Goal: Task Accomplishment & Management: Complete application form

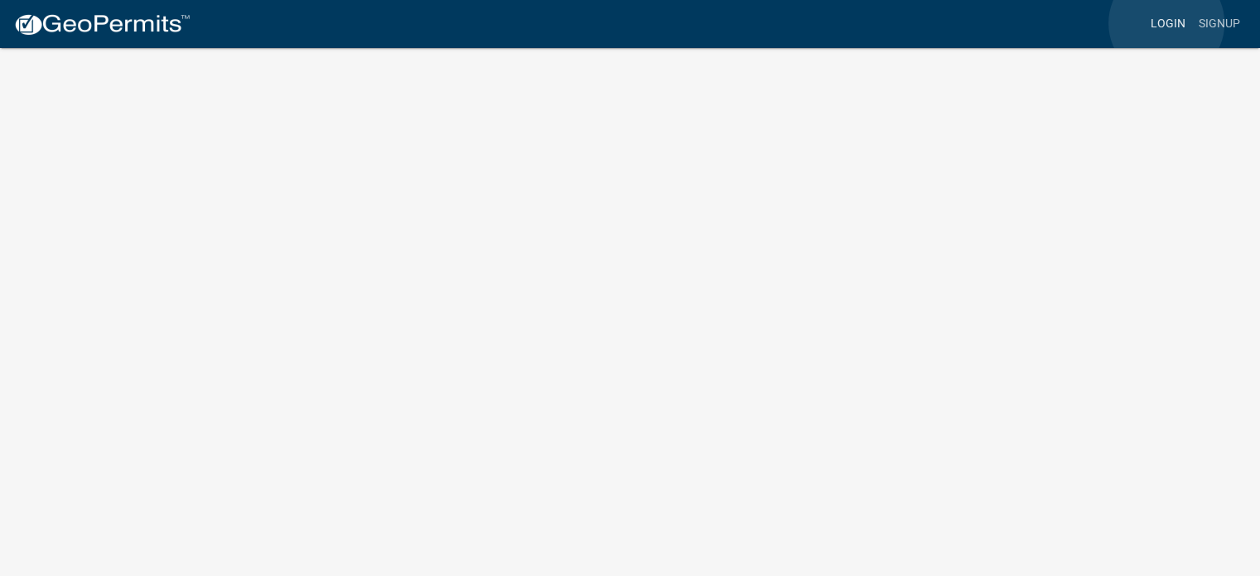
click at [1088, 23] on link "Login" at bounding box center [1168, 23] width 48 height 31
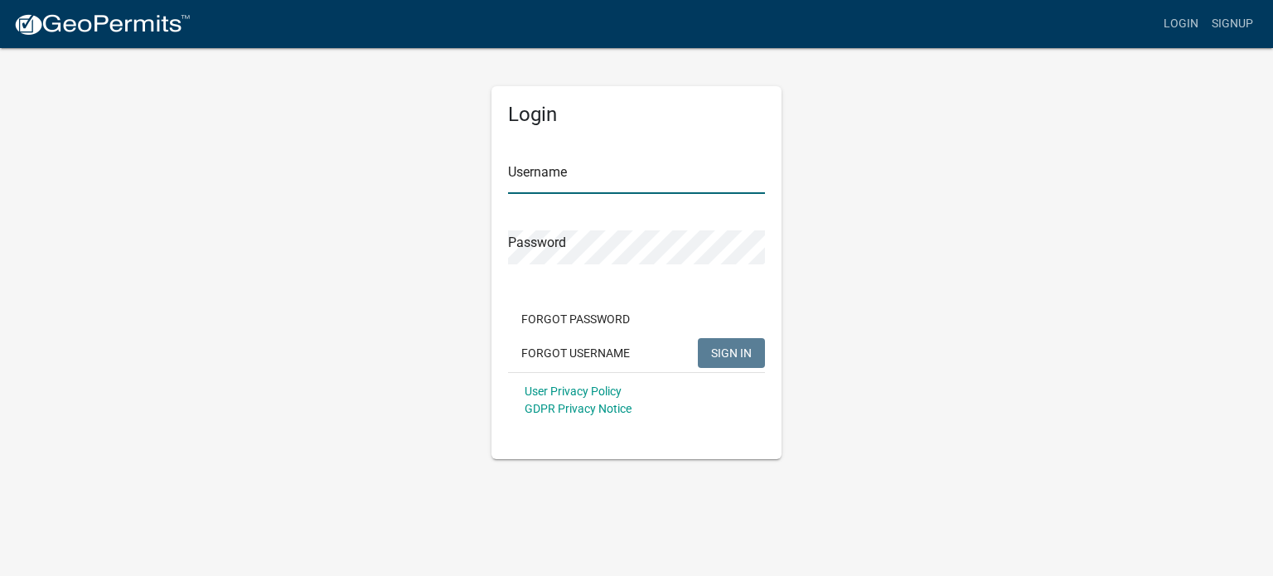
type input "hshabib29"
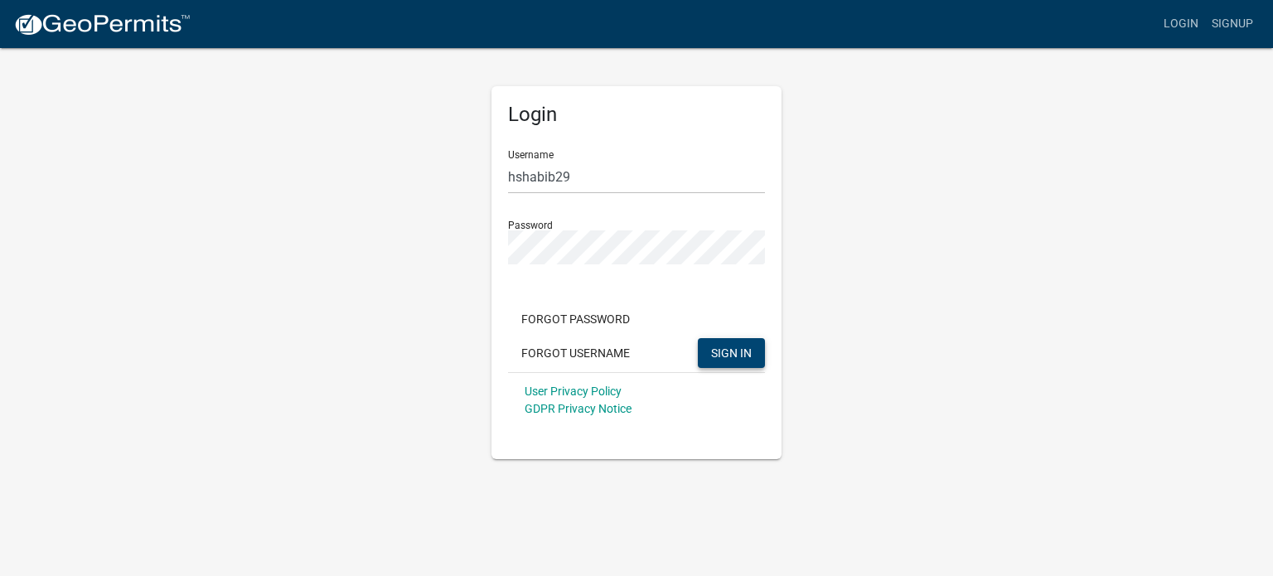
click at [732, 347] on span "SIGN IN" at bounding box center [731, 352] width 41 height 13
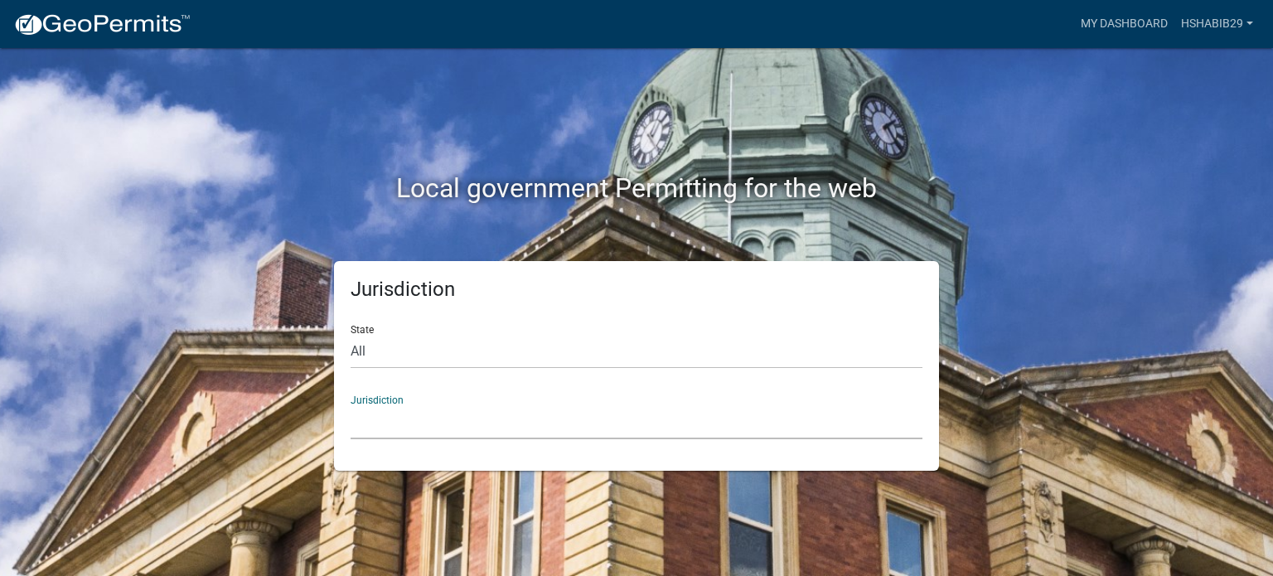
click at [375, 426] on select "[GEOGRAPHIC_DATA], [US_STATE] [GEOGRAPHIC_DATA], [US_STATE][PERSON_NAME][GEOGRA…" at bounding box center [637, 422] width 572 height 34
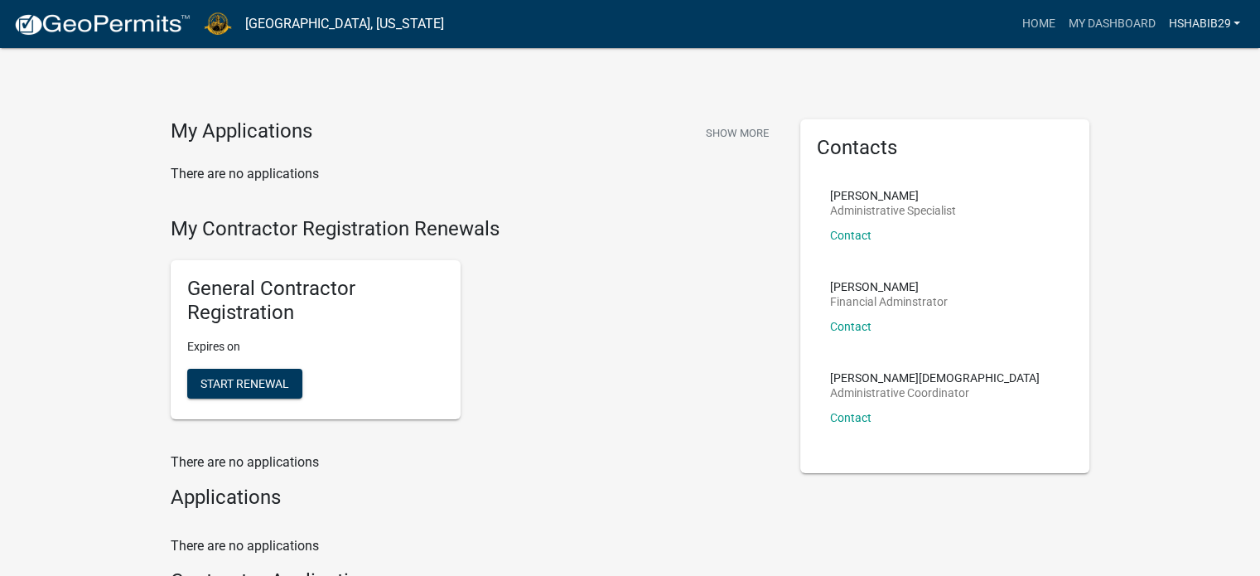
click at [1088, 21] on link "hshabib29" at bounding box center [1204, 23] width 85 height 31
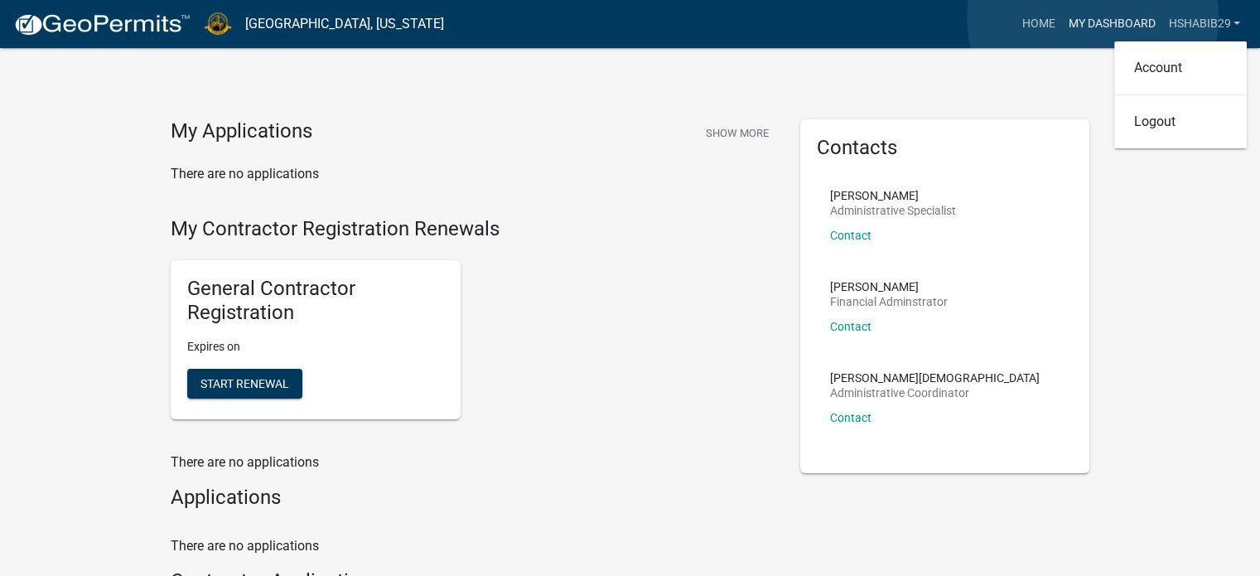
click at [1088, 18] on link "My Dashboard" at bounding box center [1111, 23] width 100 height 31
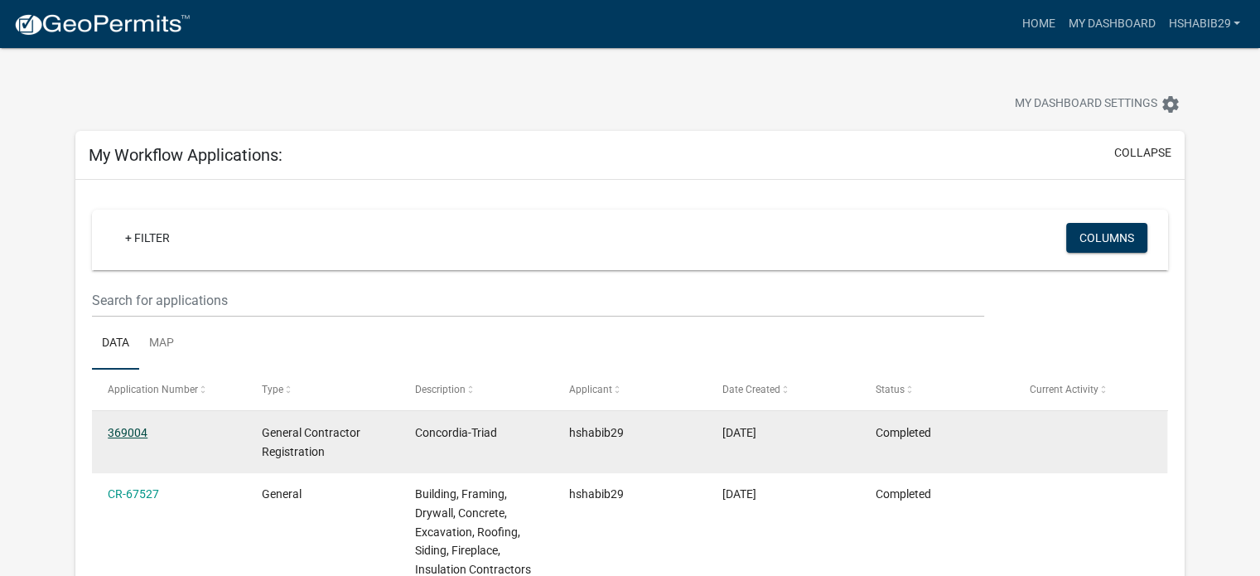
click at [126, 433] on link "369004" at bounding box center [128, 432] width 40 height 13
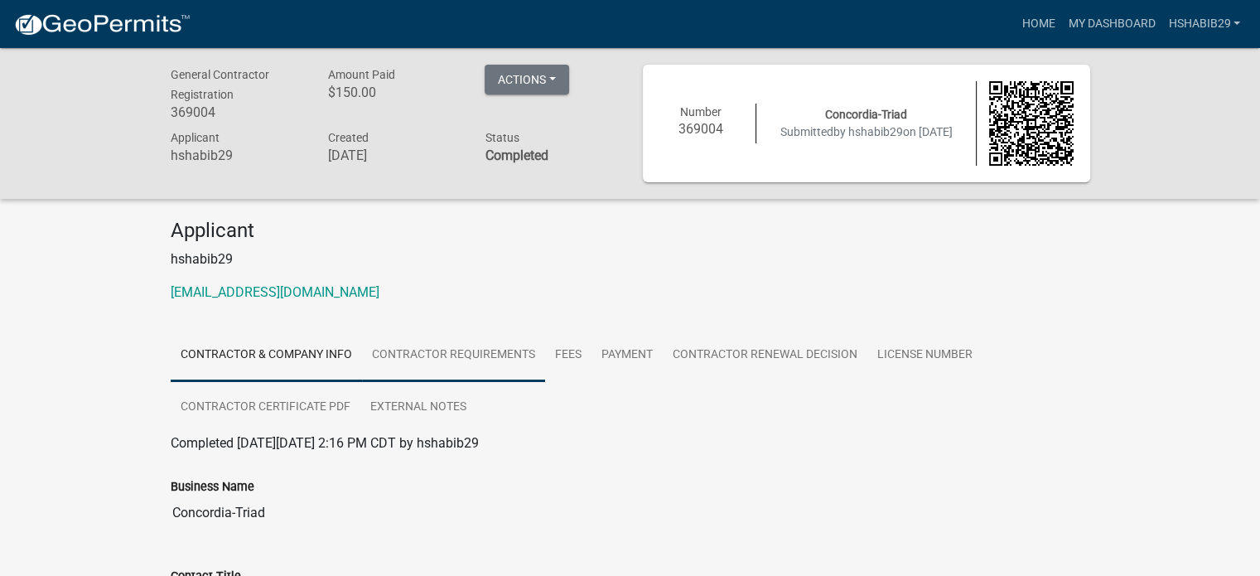
click at [449, 348] on link "Contractor Requirements" at bounding box center [453, 355] width 183 height 53
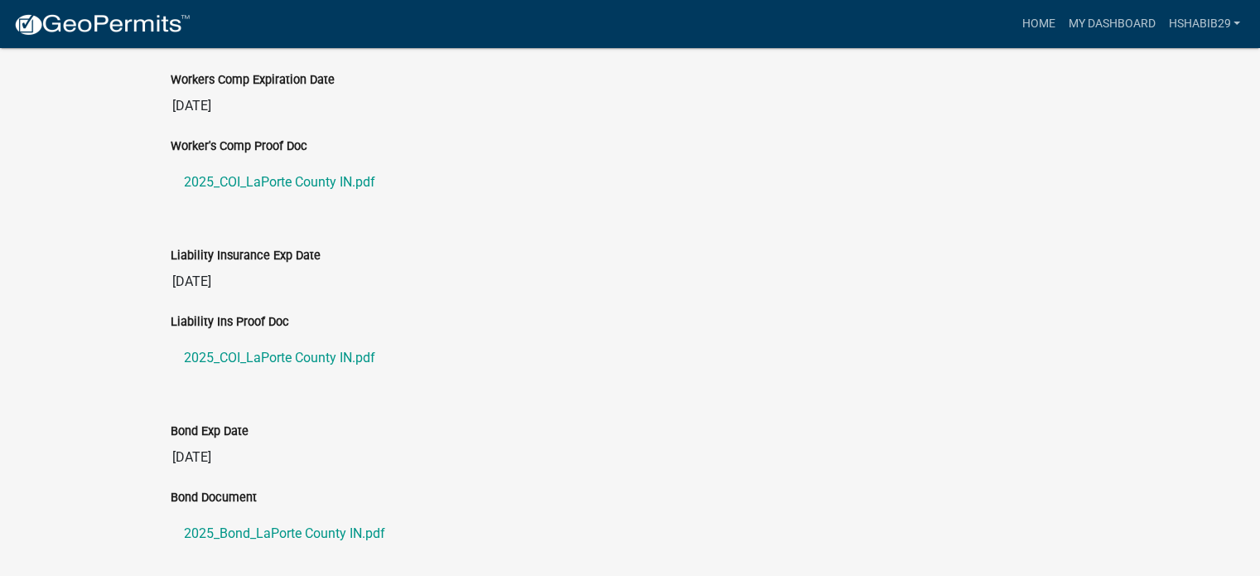
scroll to position [307, 0]
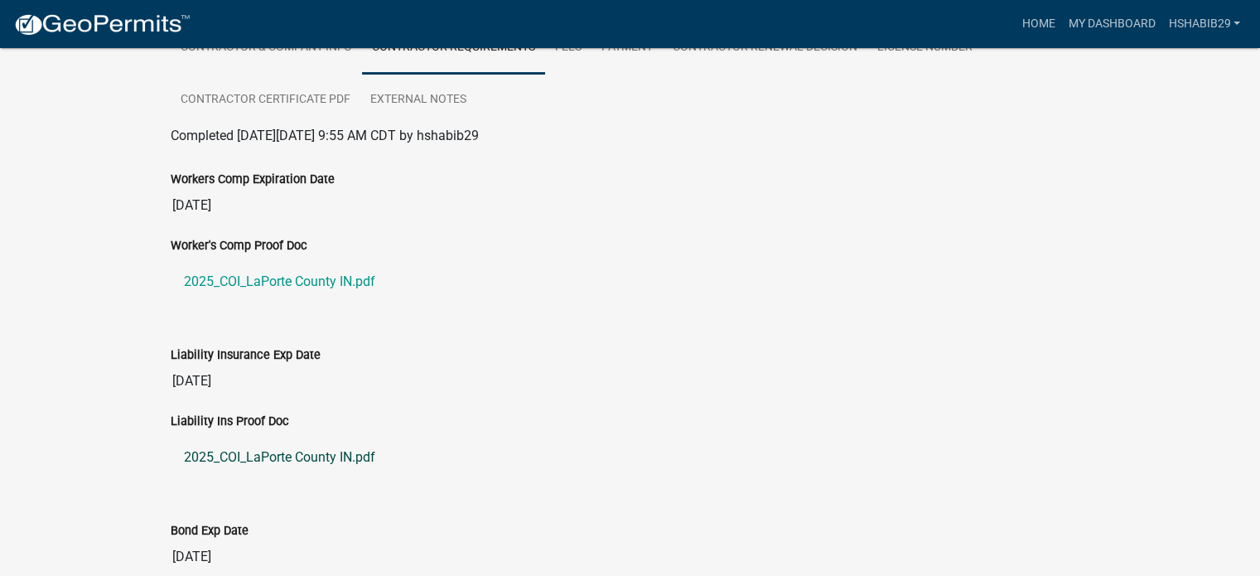
click at [289, 456] on link "2025_COI_LaPorte County IN.pdf" at bounding box center [631, 458] width 920 height 40
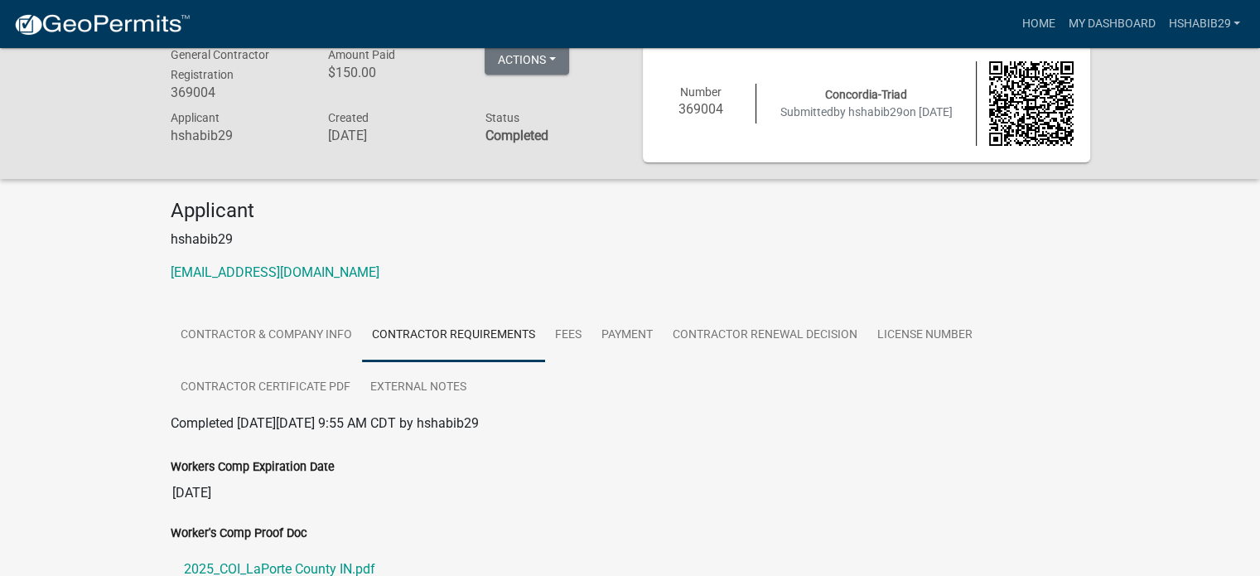
scroll to position [0, 0]
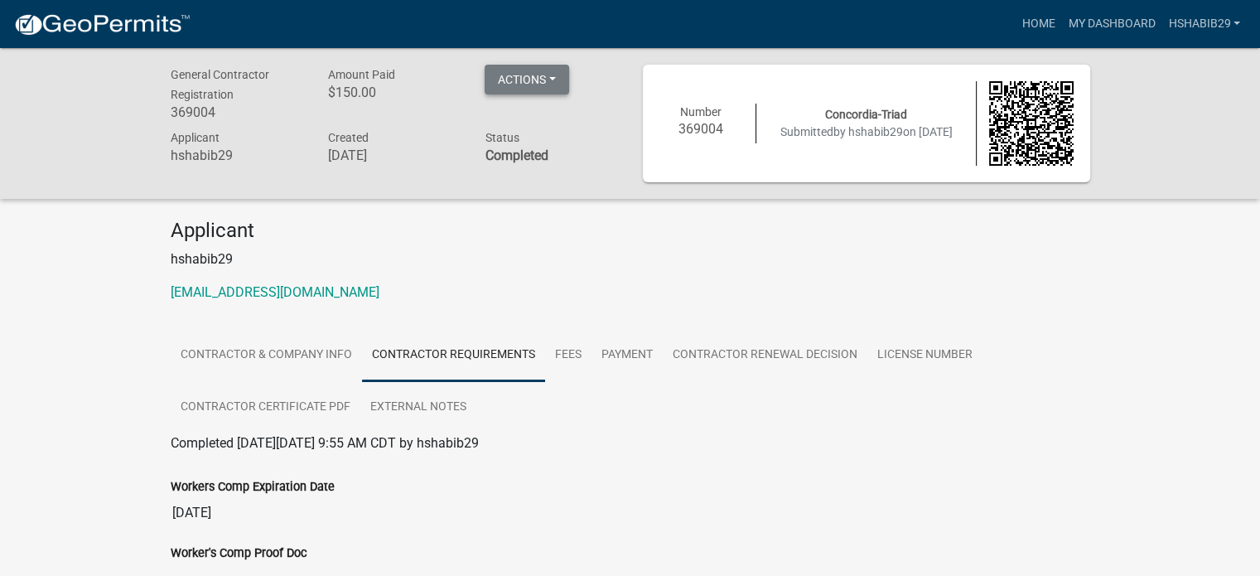
click at [554, 71] on button "Actions" at bounding box center [527, 80] width 85 height 30
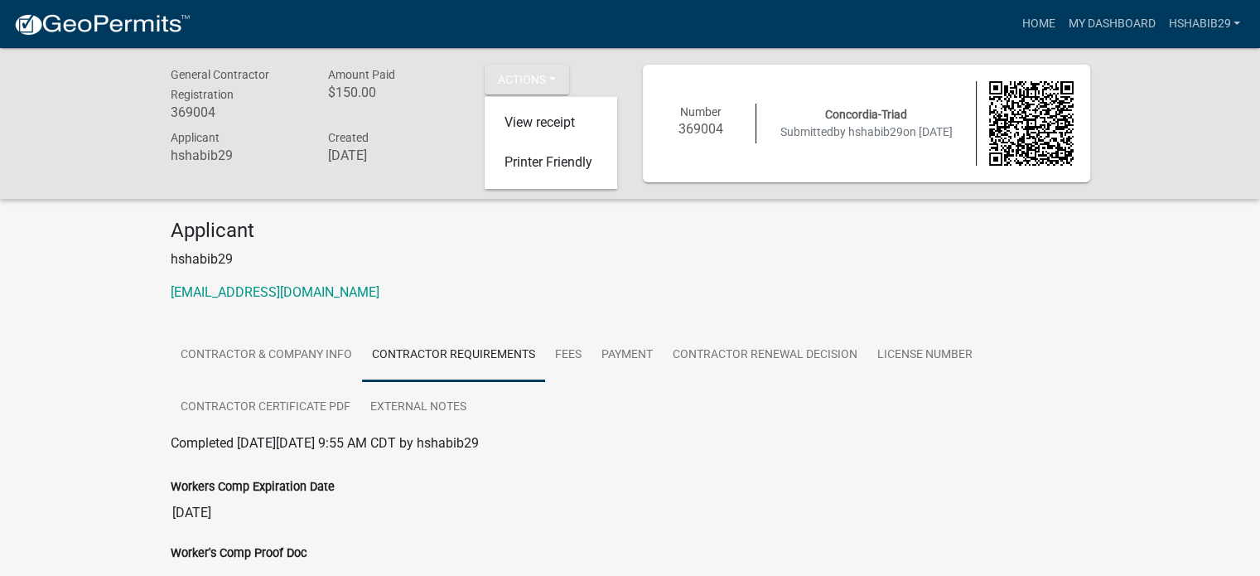
click at [742, 259] on p "hshabib29" at bounding box center [631, 259] width 920 height 20
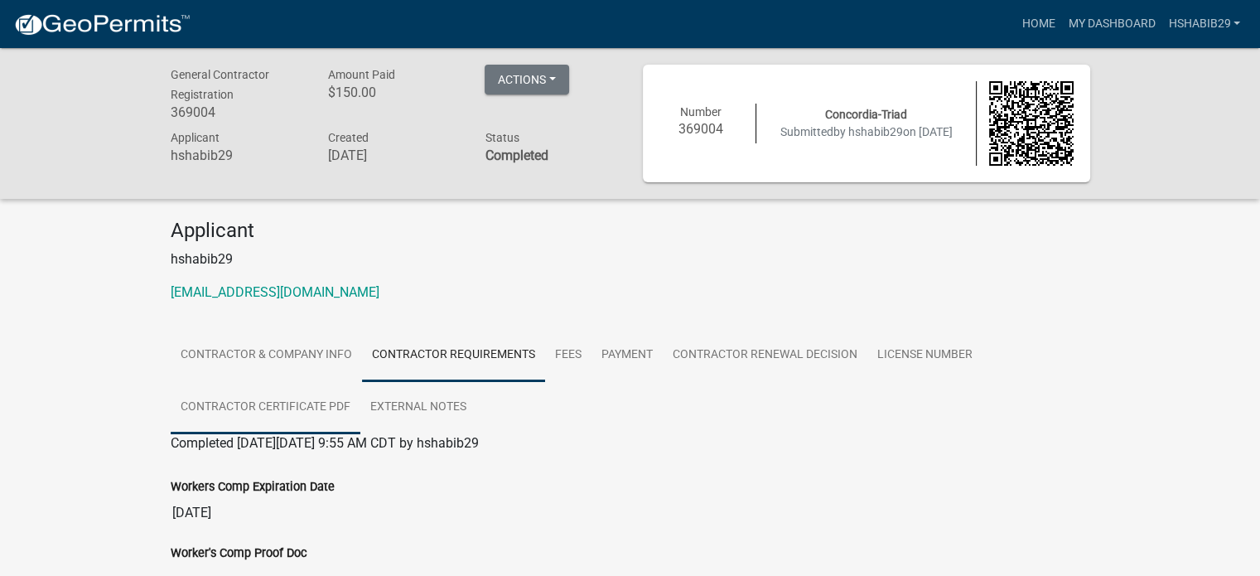
click at [248, 396] on link "Contractor Certificate PDF" at bounding box center [266, 407] width 190 height 53
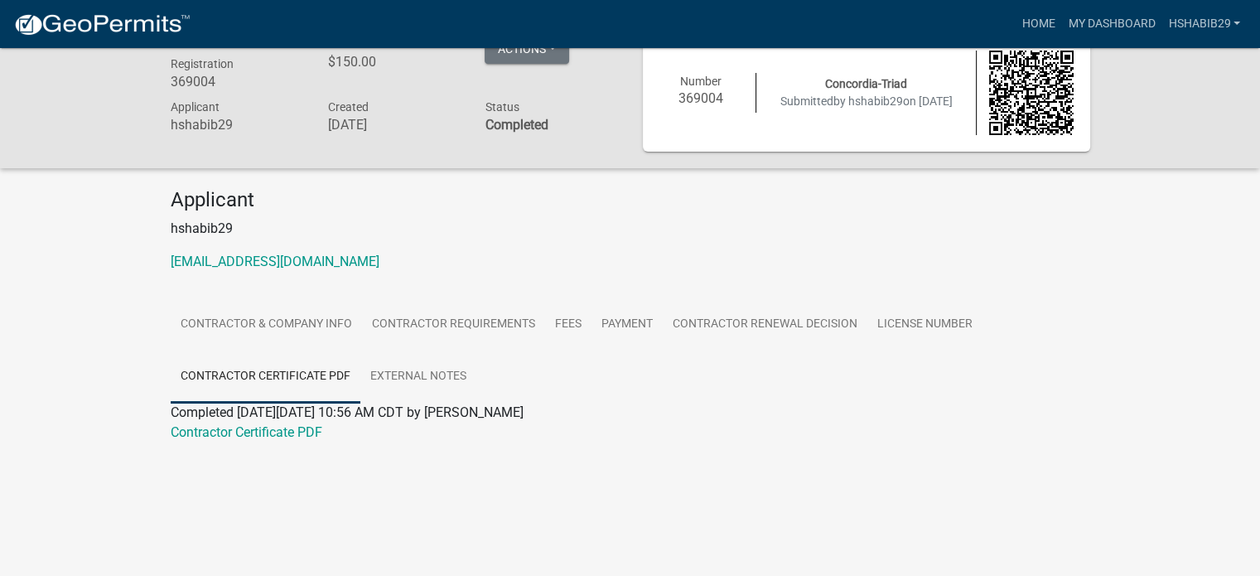
scroll to position [48, 0]
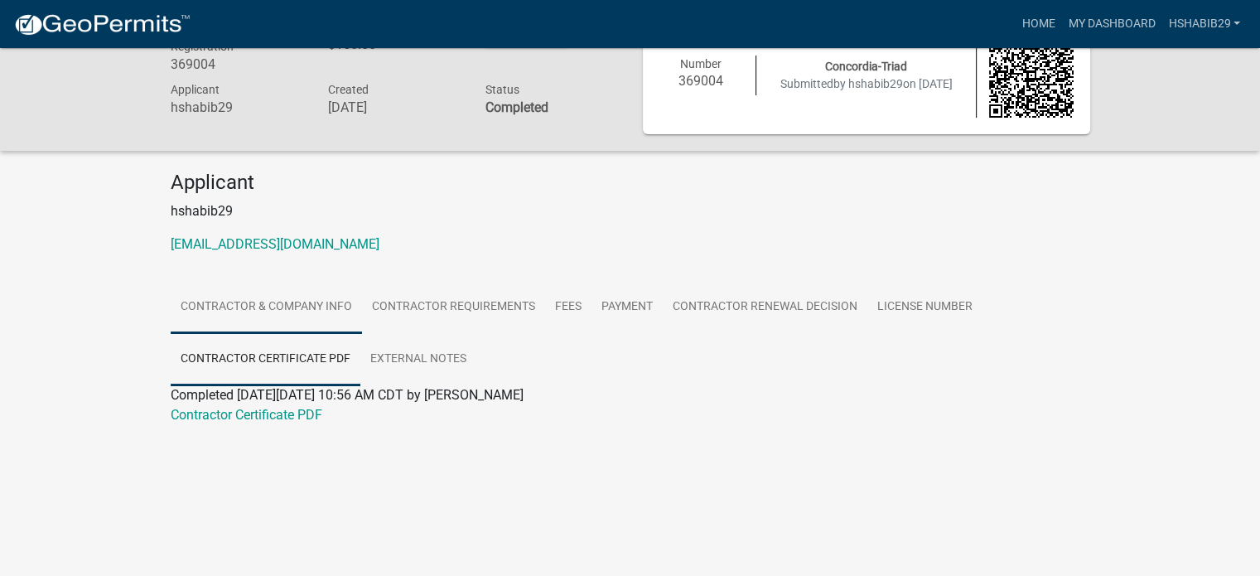
click at [286, 297] on link "Contractor & Company Info" at bounding box center [266, 307] width 191 height 53
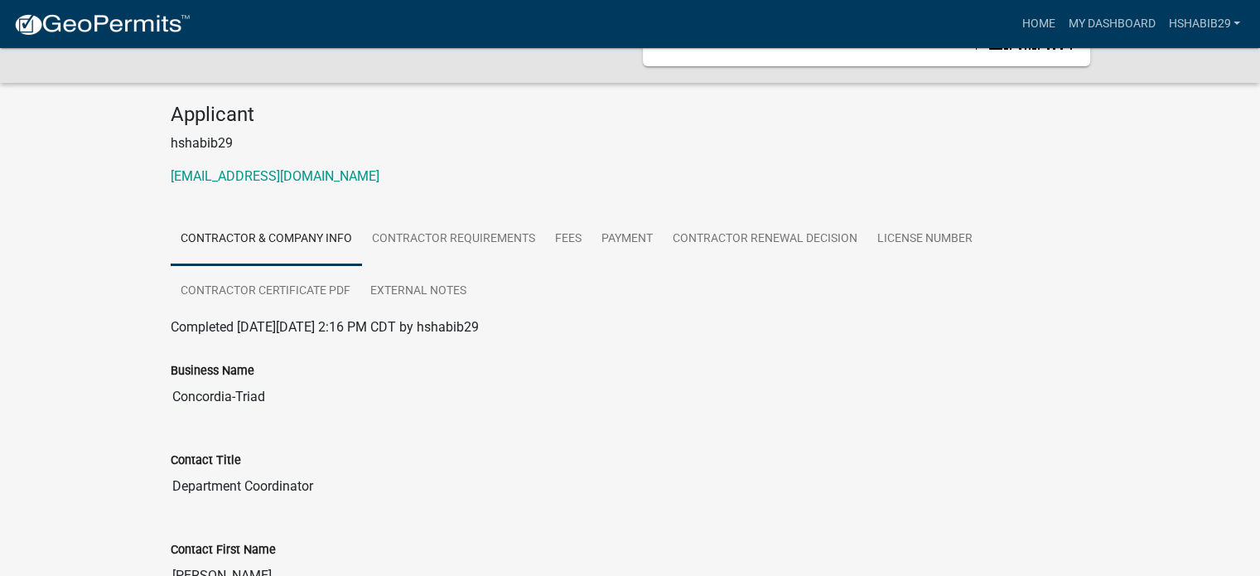
scroll to position [0, 0]
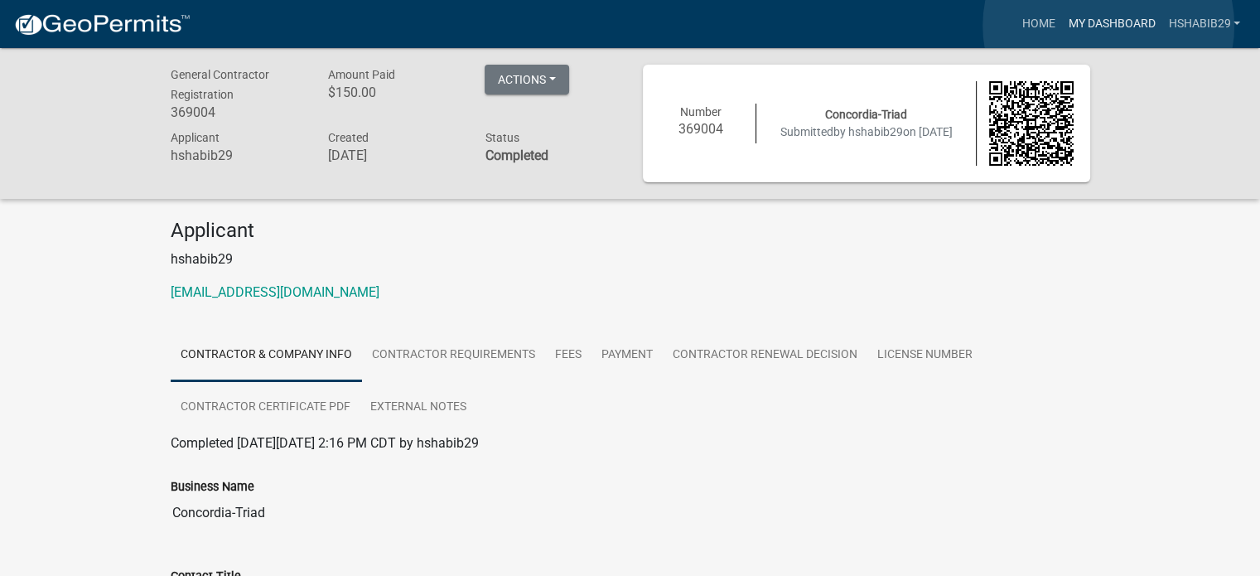
click at [1088, 26] on link "My Dashboard" at bounding box center [1111, 23] width 100 height 31
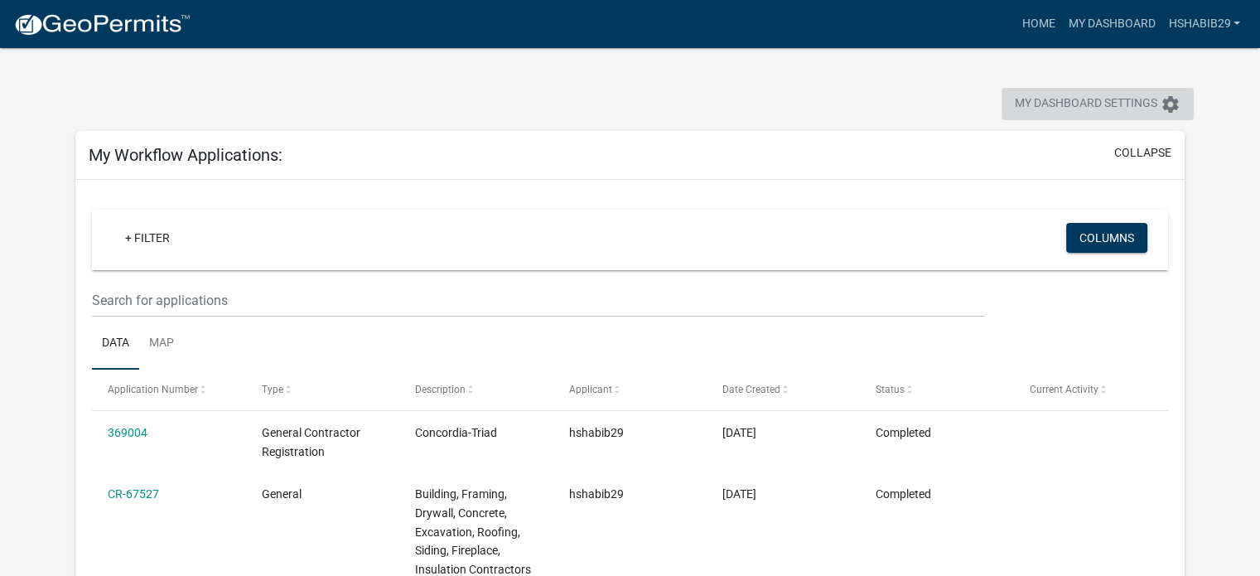
click at [1074, 104] on span "My Dashboard Settings" at bounding box center [1086, 104] width 143 height 20
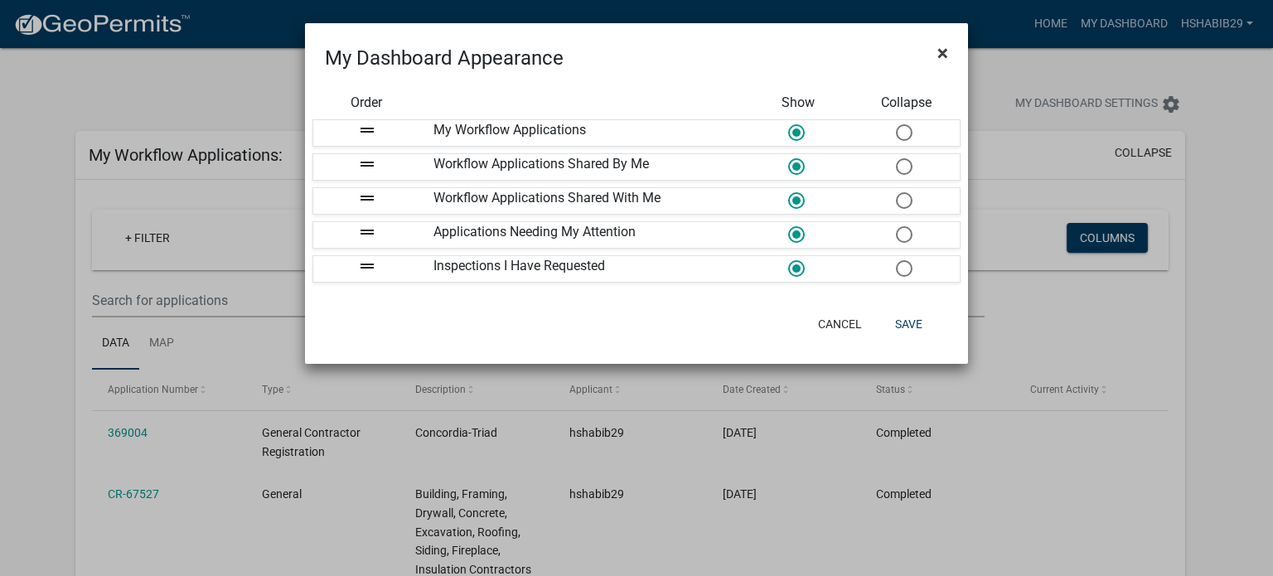
click at [940, 46] on span "×" at bounding box center [942, 52] width 11 height 23
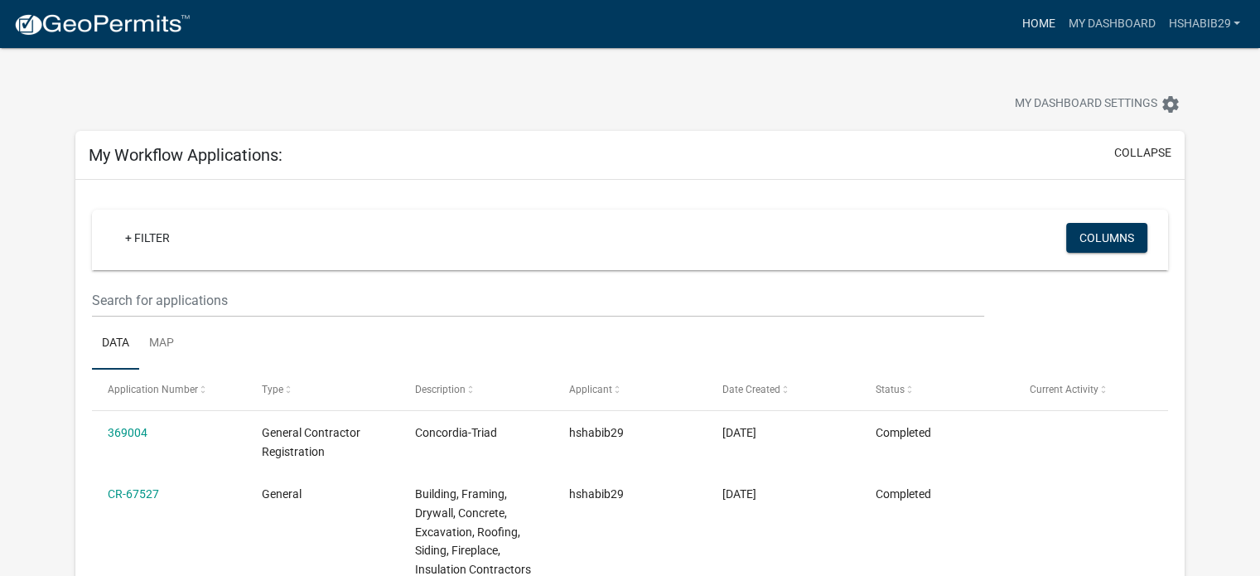
click at [1034, 20] on link "Home" at bounding box center [1038, 23] width 46 height 31
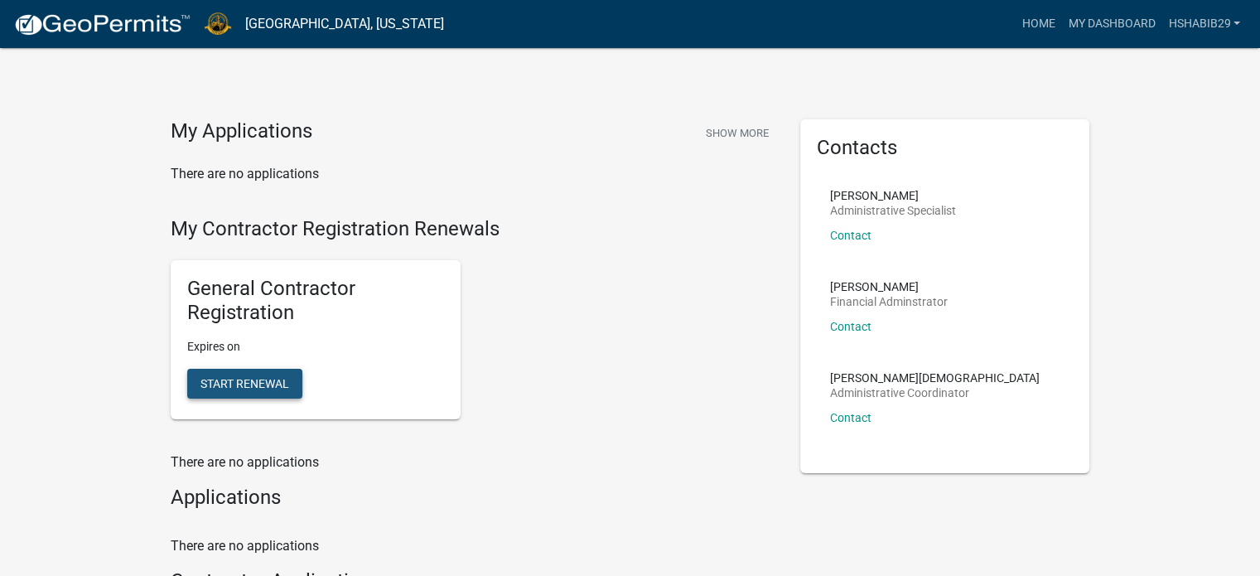
click at [234, 389] on span "Start Renewal" at bounding box center [245, 382] width 89 height 13
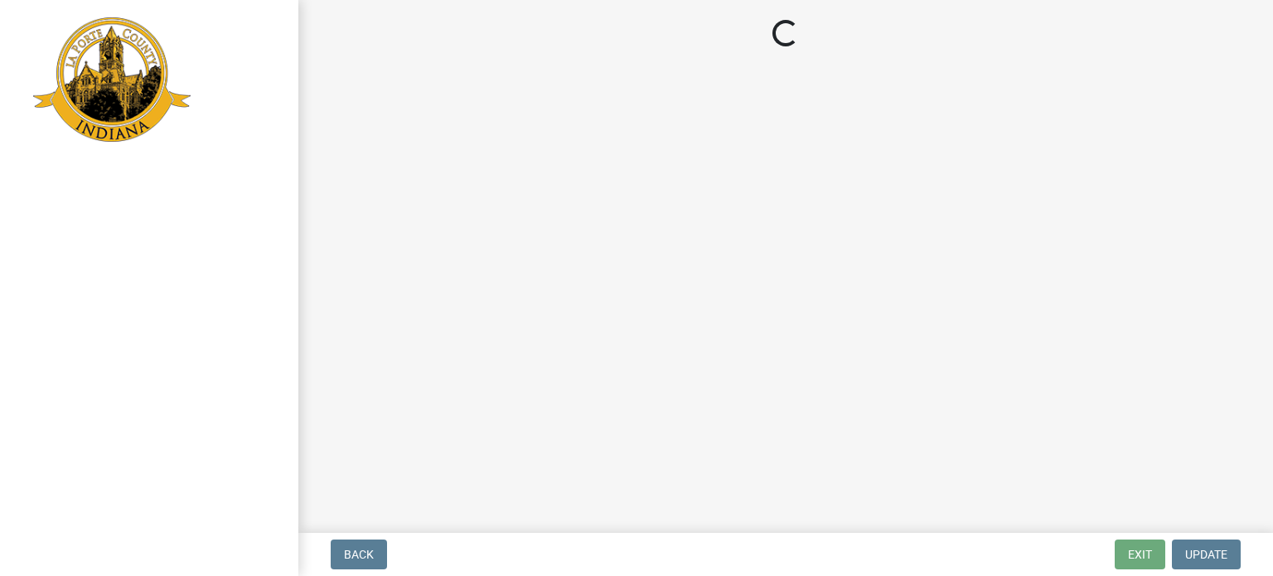
select select "IL"
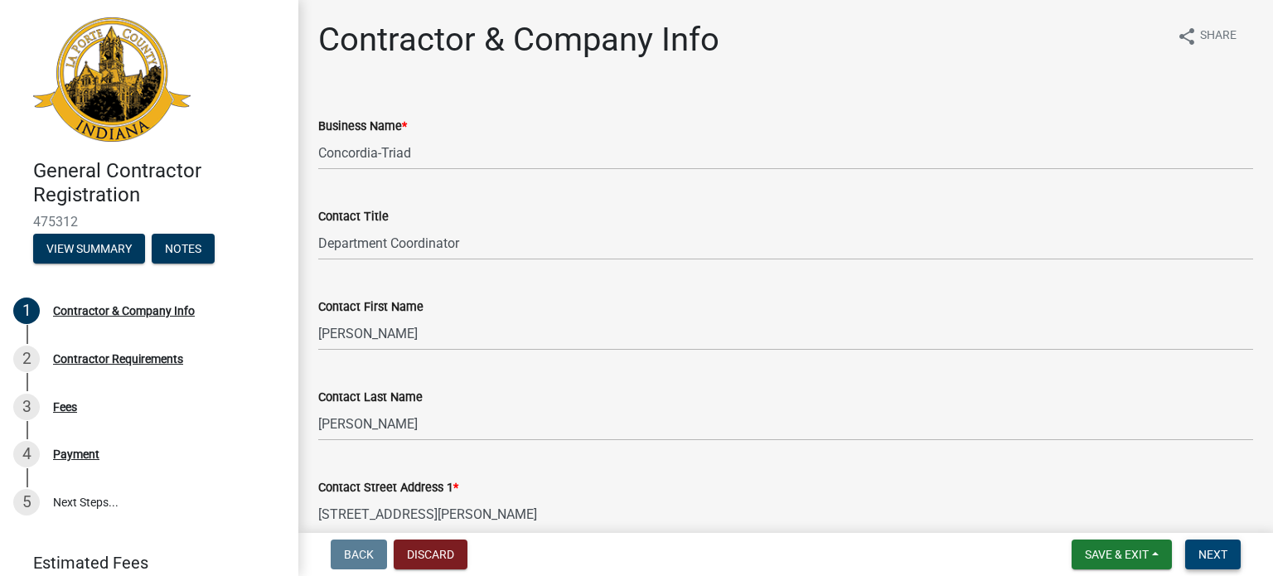
click at [1088, 556] on span "Next" at bounding box center [1212, 554] width 29 height 13
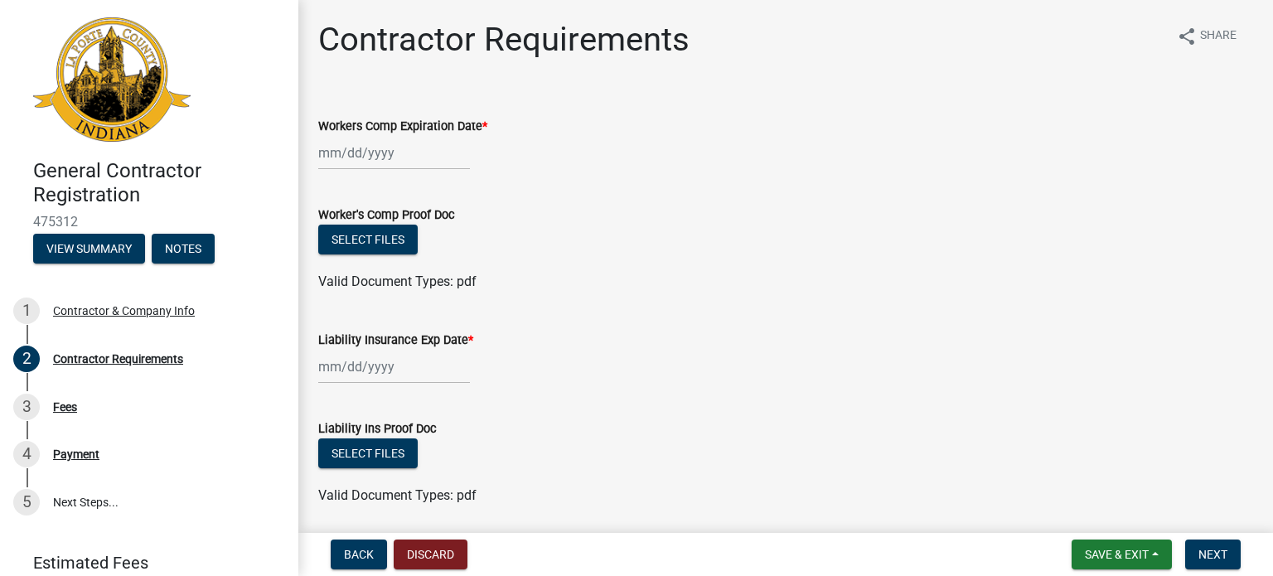
click at [329, 152] on div at bounding box center [394, 153] width 152 height 34
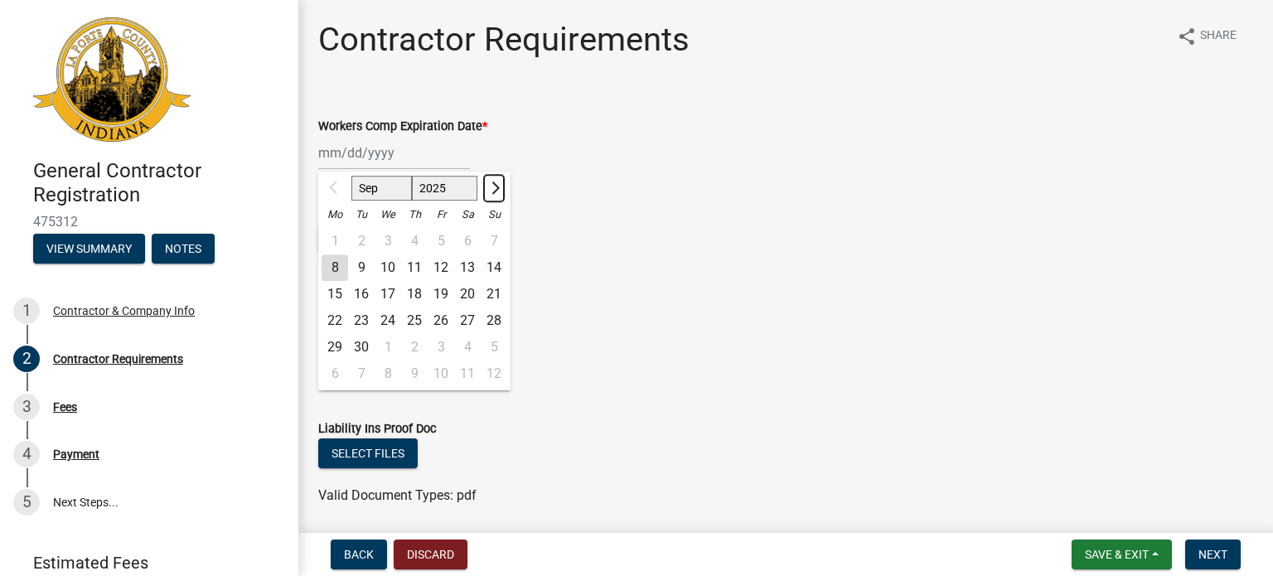
click at [495, 188] on span "Next month" at bounding box center [493, 187] width 12 height 12
select select "1"
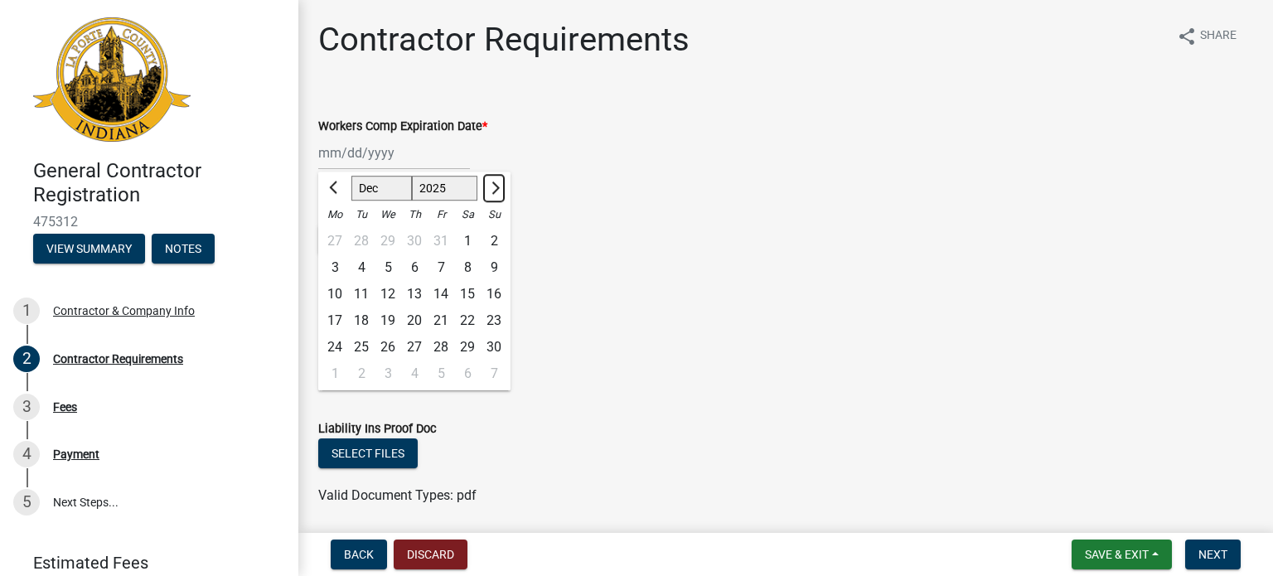
select select "2026"
click at [495, 188] on span "Next month" at bounding box center [493, 187] width 12 height 12
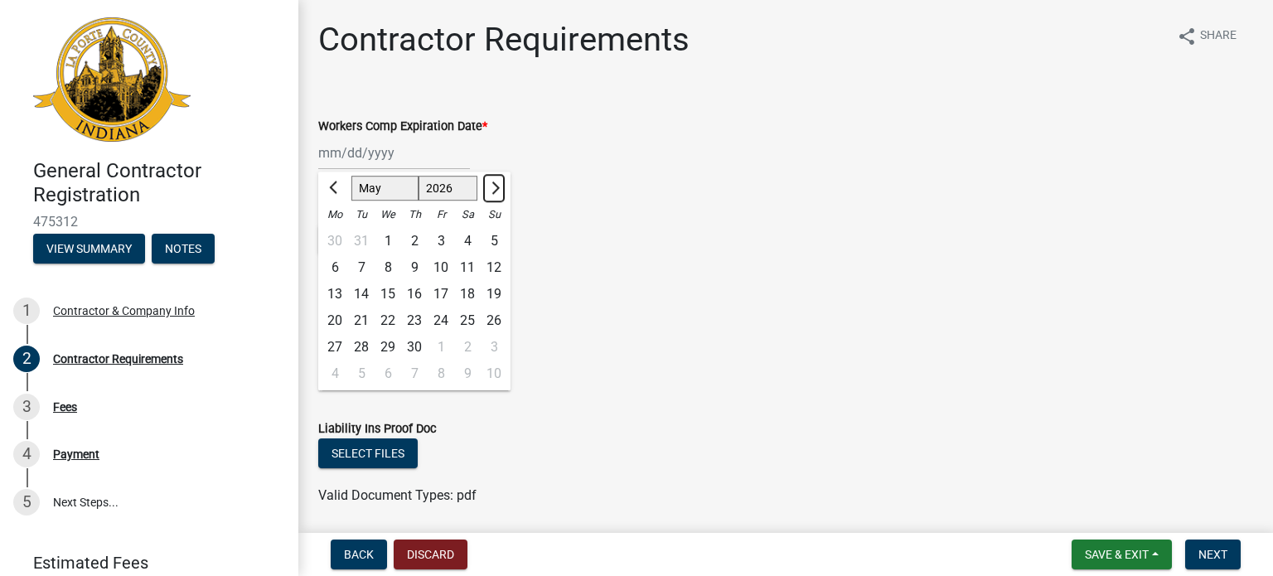
click at [495, 188] on span "Next month" at bounding box center [493, 187] width 12 height 12
select select "9"
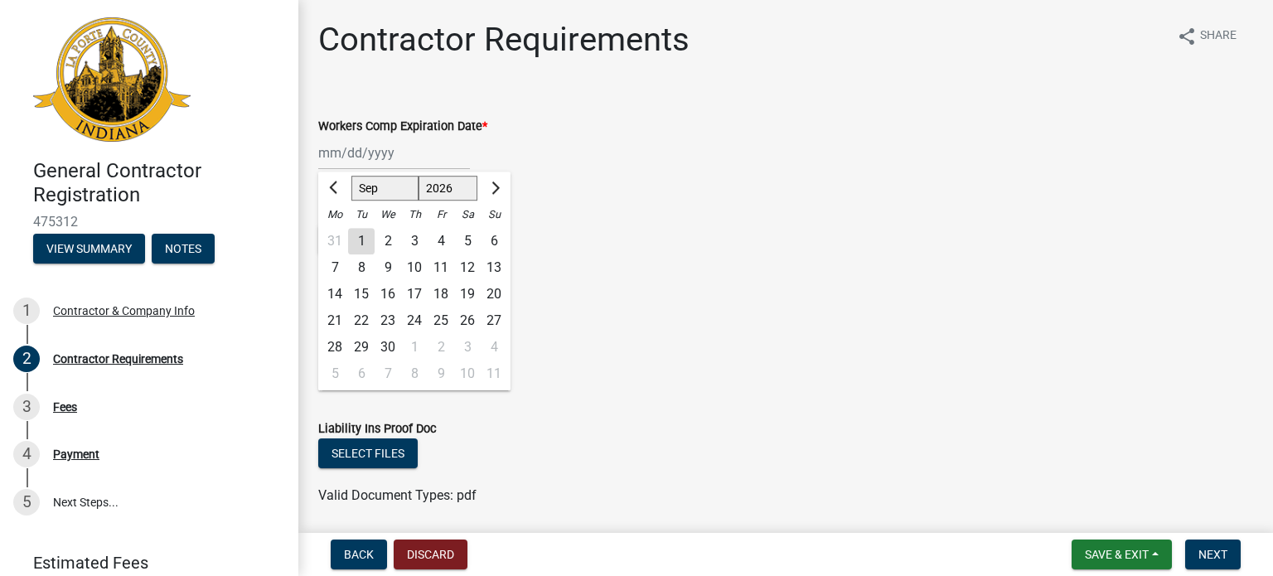
click at [410, 239] on div "3" at bounding box center [414, 241] width 27 height 27
type input "[DATE]"
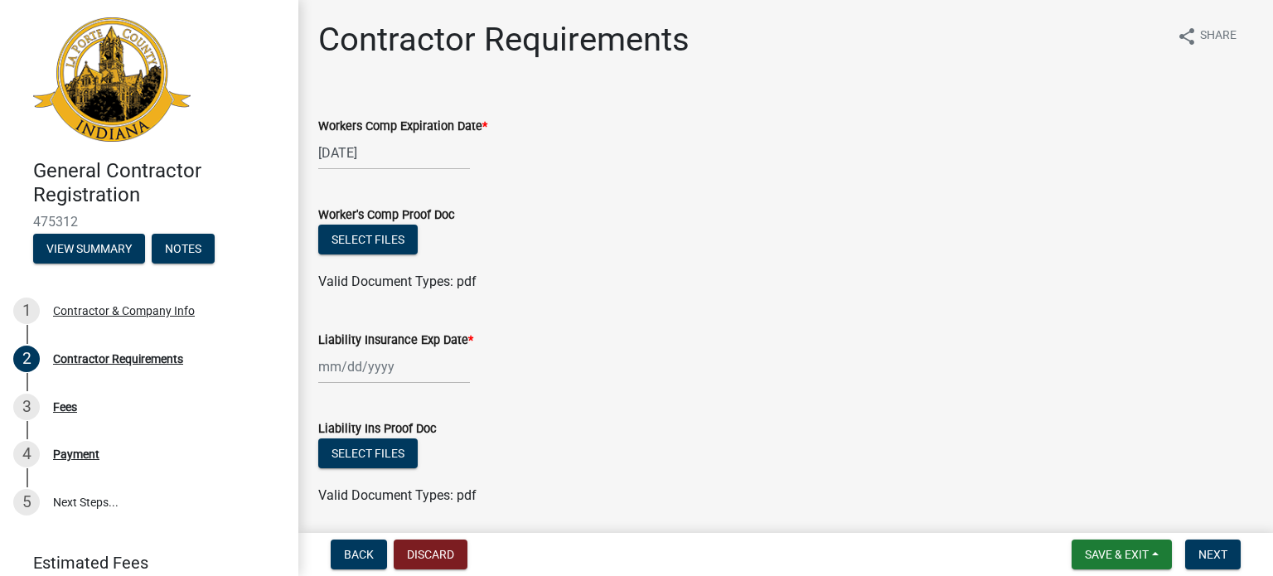
click at [355, 367] on div at bounding box center [394, 367] width 152 height 34
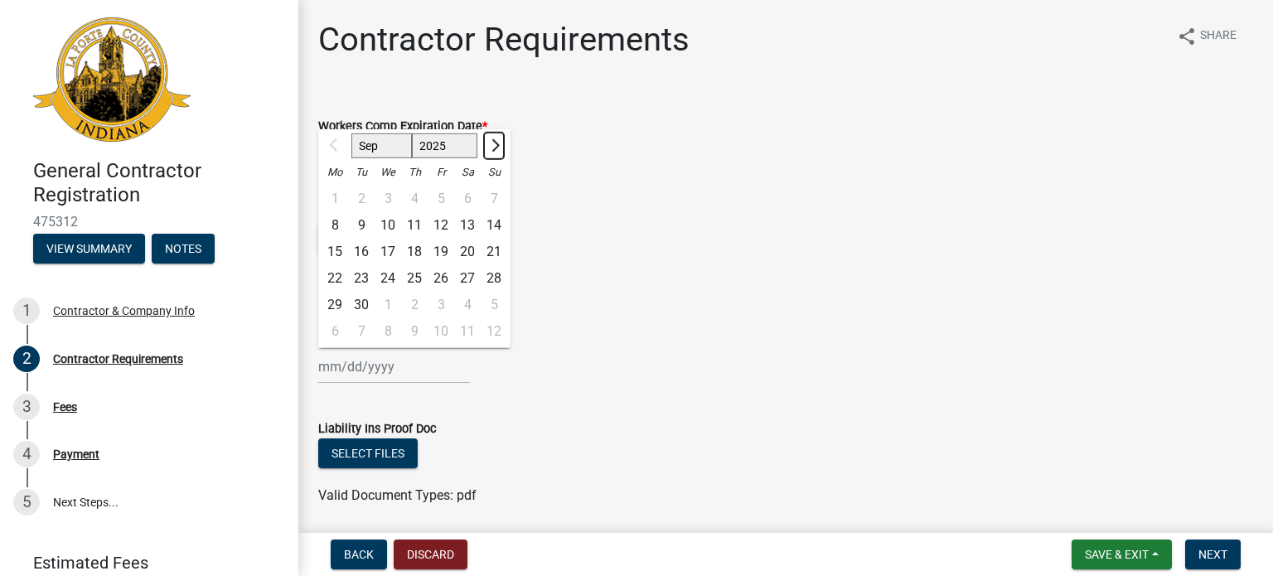
click at [492, 145] on span "Next month" at bounding box center [493, 145] width 12 height 12
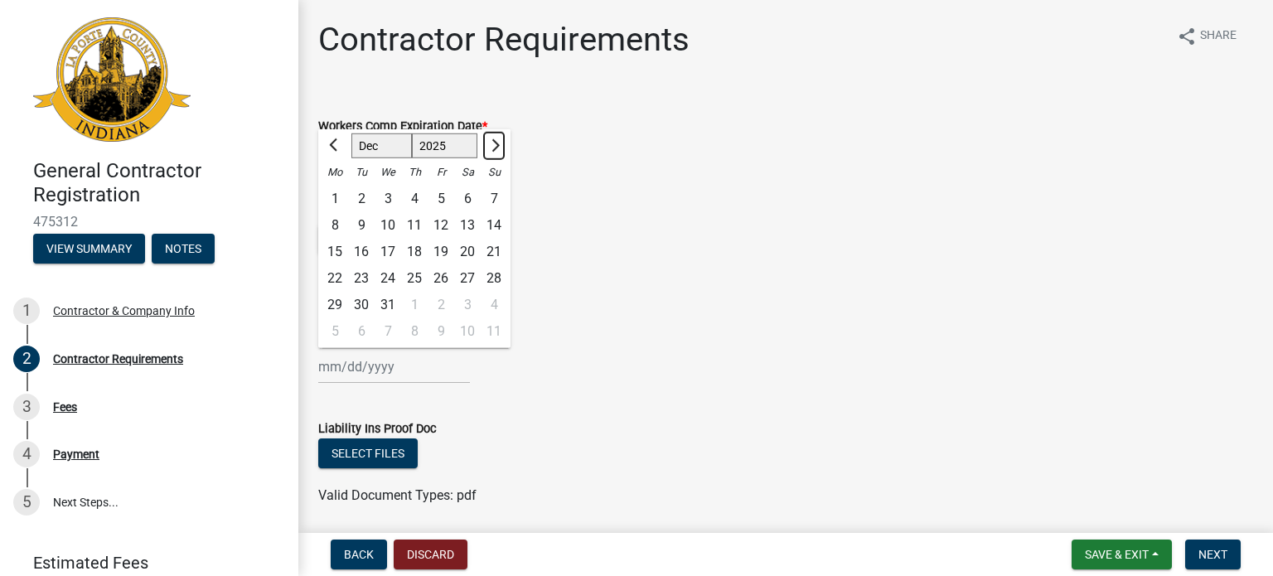
select select "2"
select select "2026"
click at [492, 145] on span "Next month" at bounding box center [493, 145] width 12 height 12
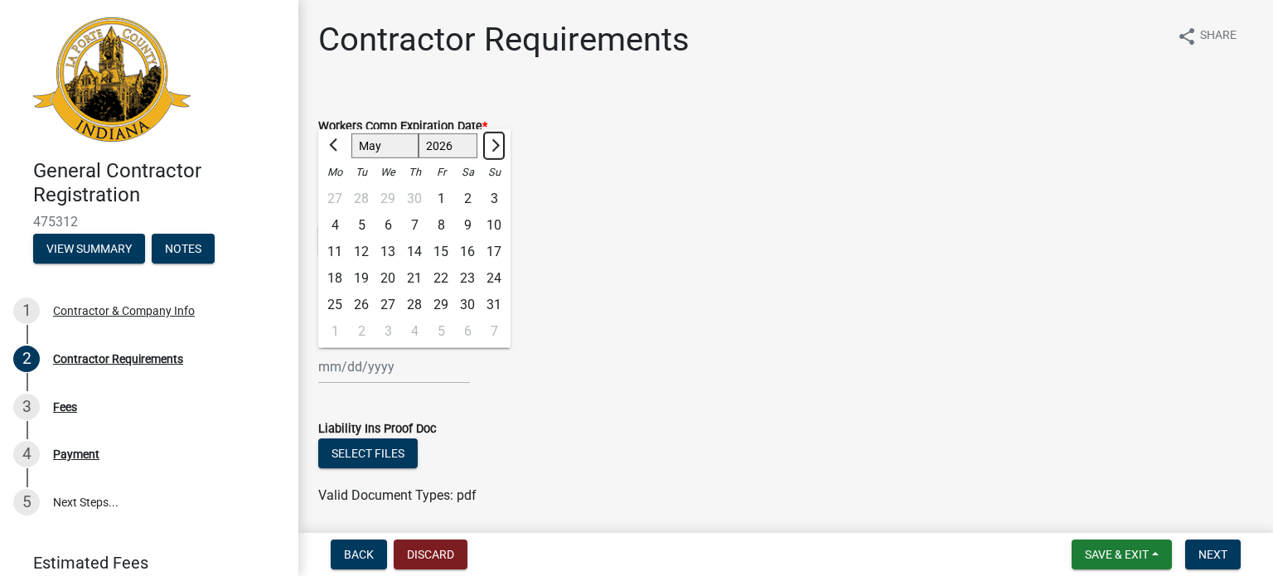
click at [492, 145] on span "Next month" at bounding box center [493, 145] width 12 height 12
select select "9"
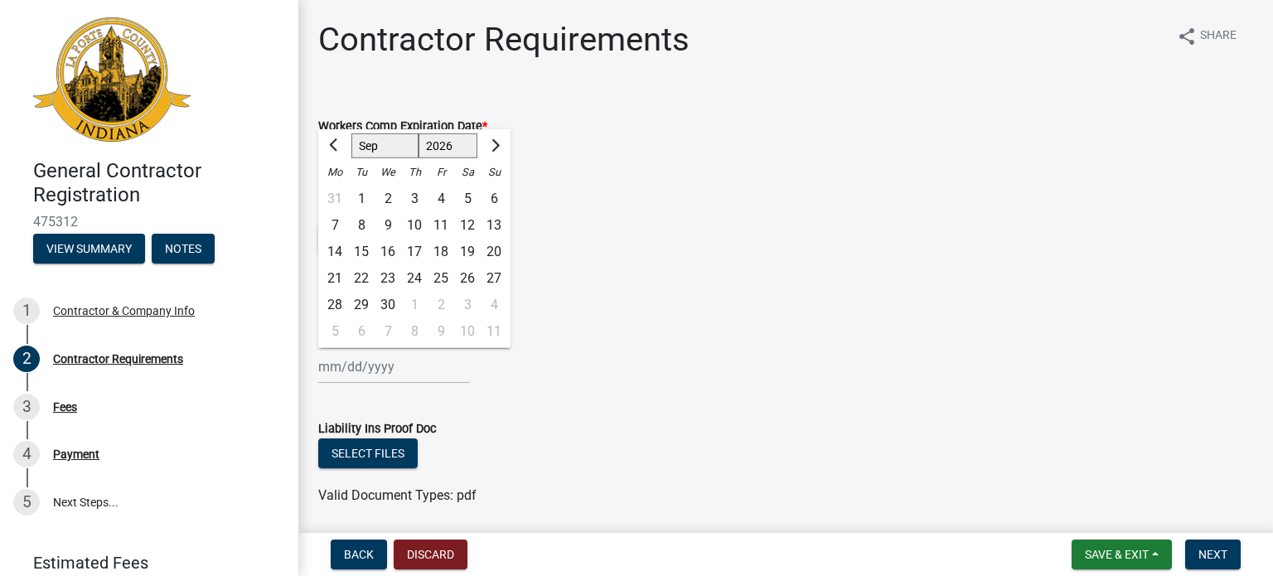
click at [412, 201] on div "3" at bounding box center [414, 199] width 27 height 27
type input "[DATE]"
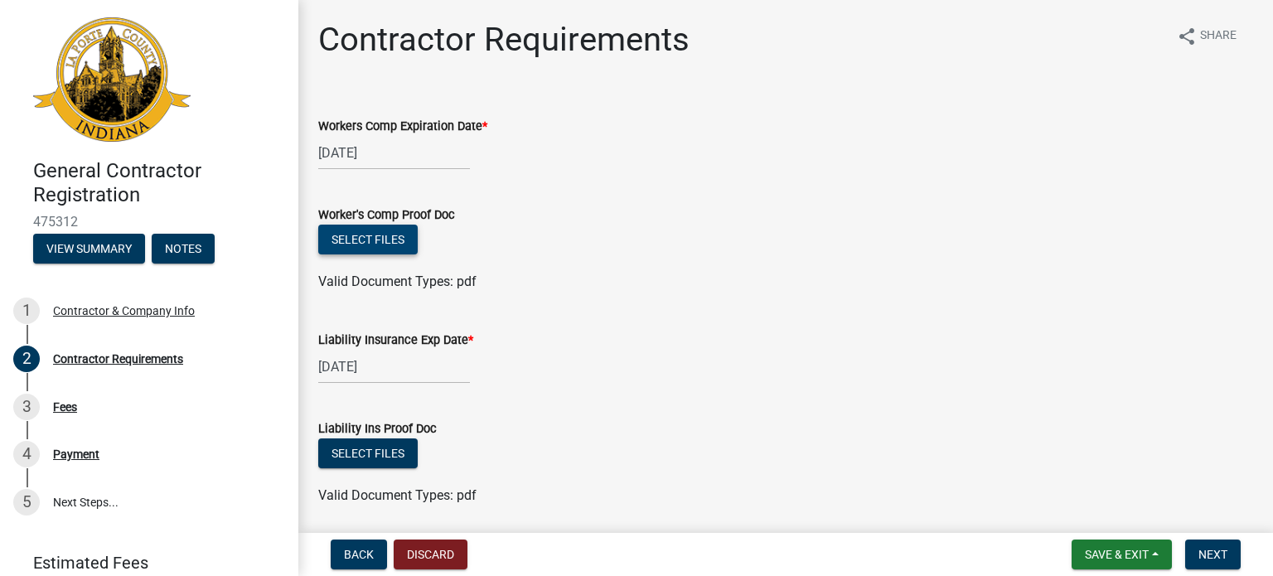
click at [365, 238] on button "Select files" at bounding box center [367, 240] width 99 height 30
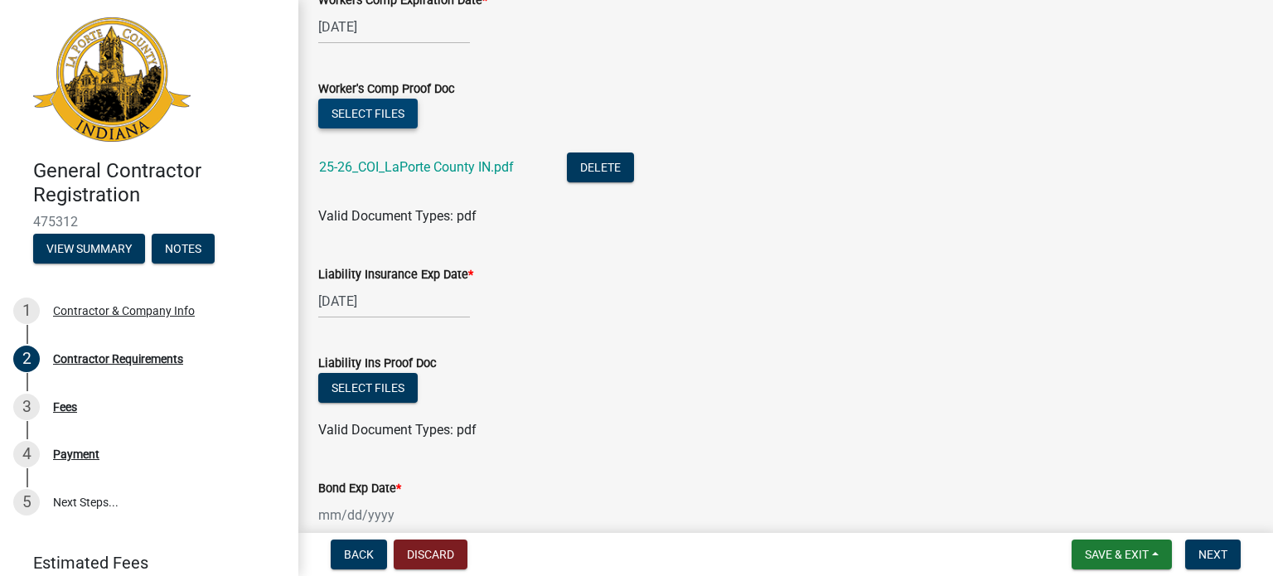
scroll to position [249, 0]
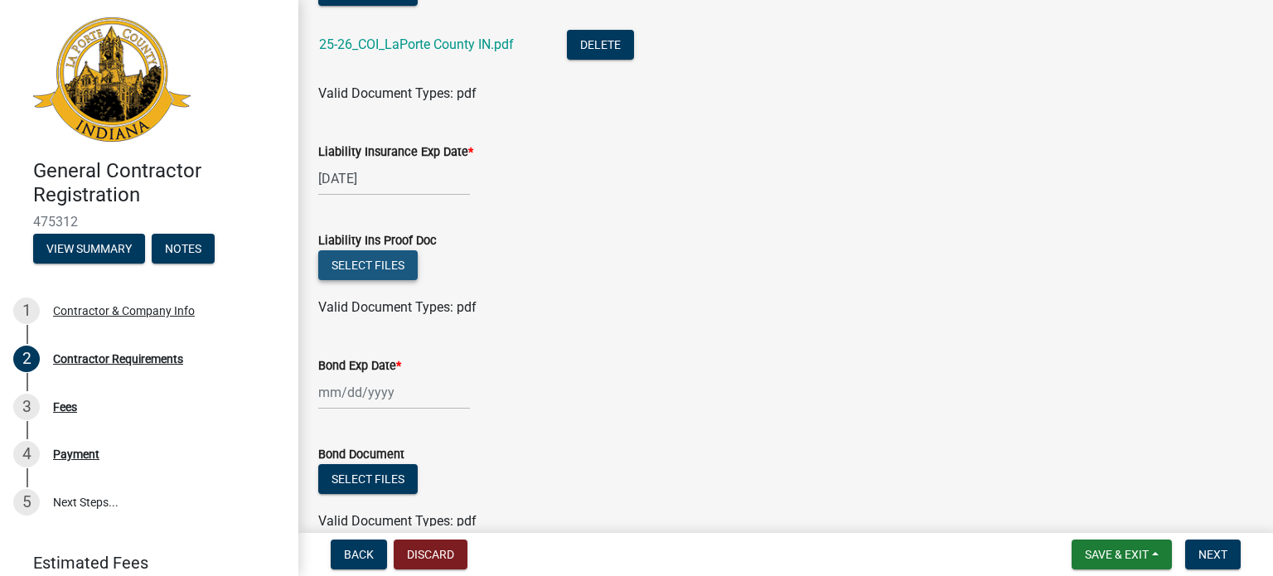
click at [355, 258] on button "Select files" at bounding box center [367, 265] width 99 height 30
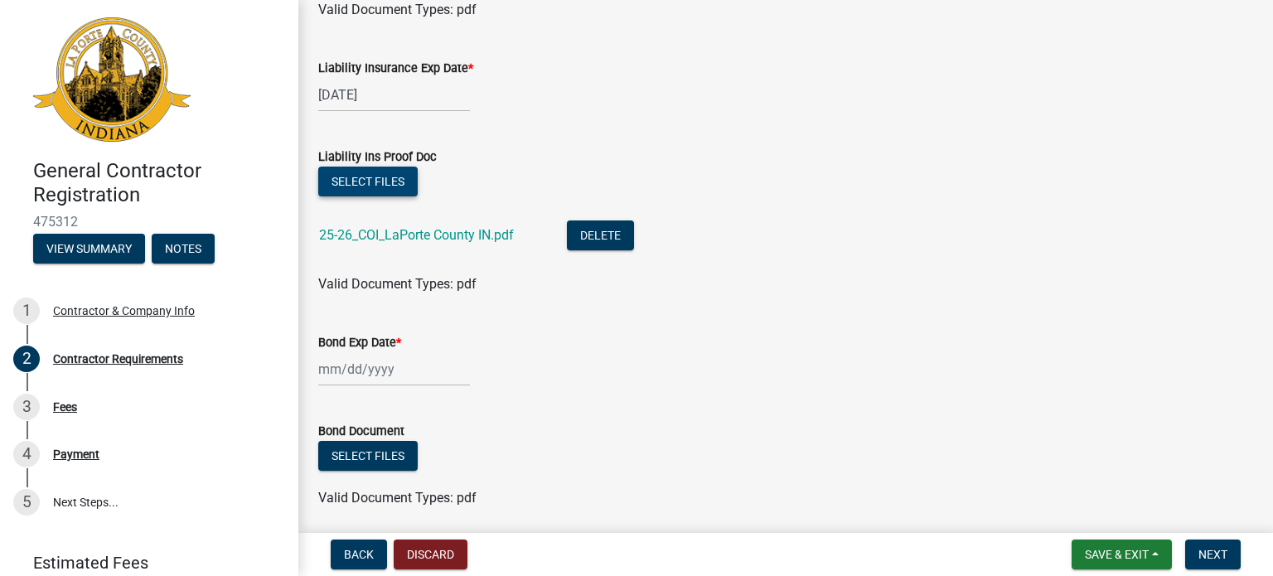
scroll to position [394, 0]
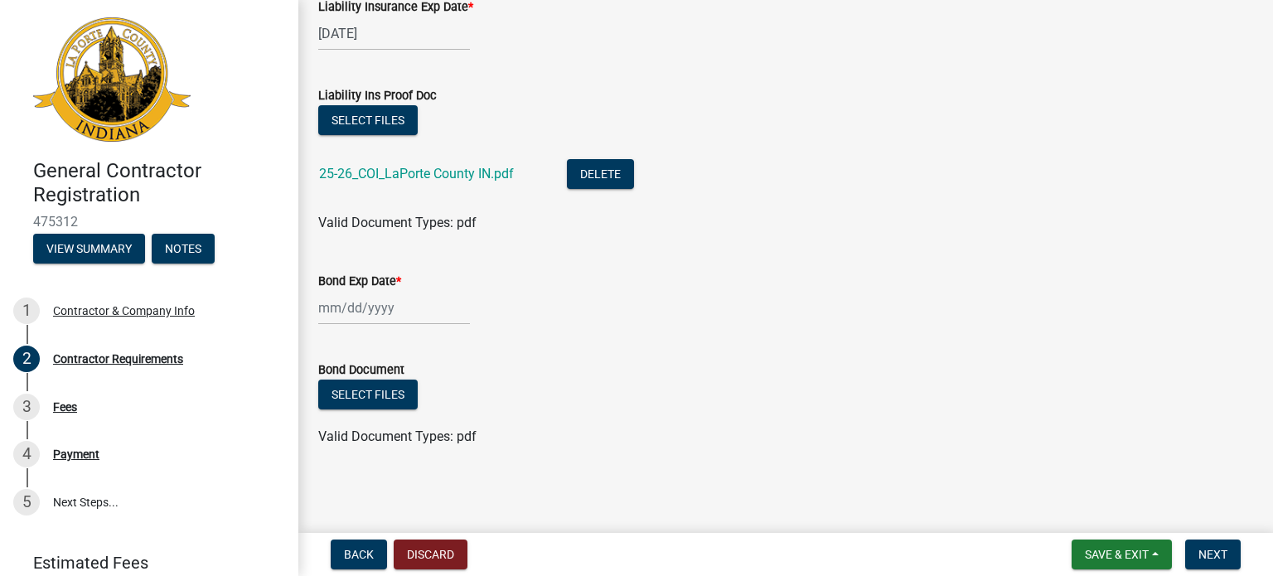
click at [328, 300] on div at bounding box center [394, 308] width 152 height 34
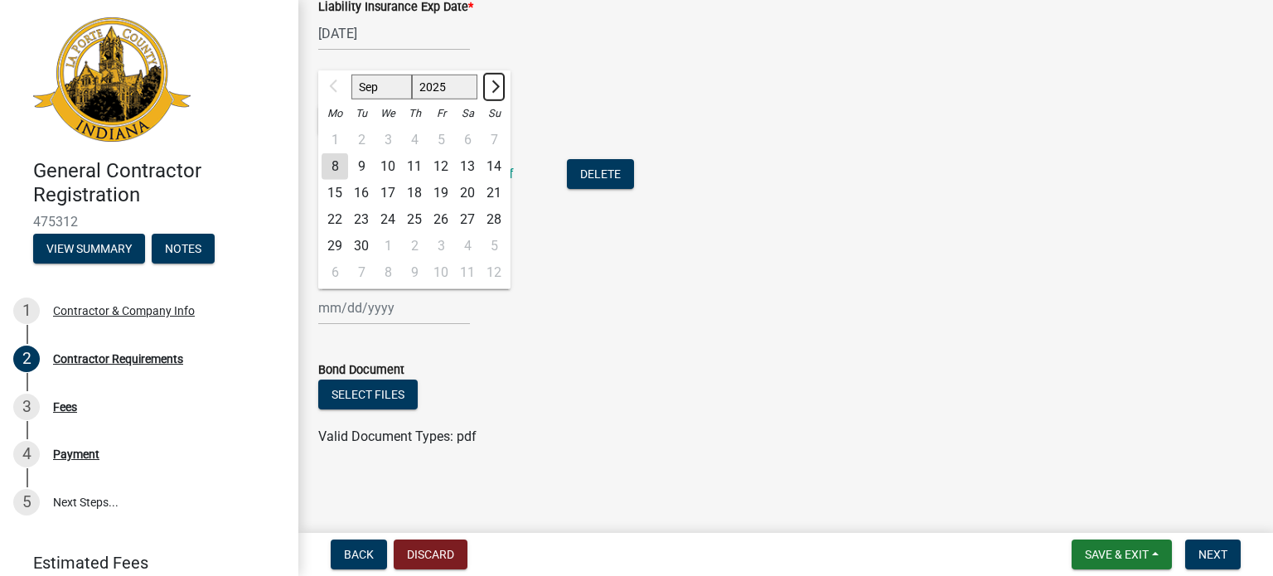
click at [496, 85] on span "Next month" at bounding box center [493, 86] width 12 height 12
select select "1"
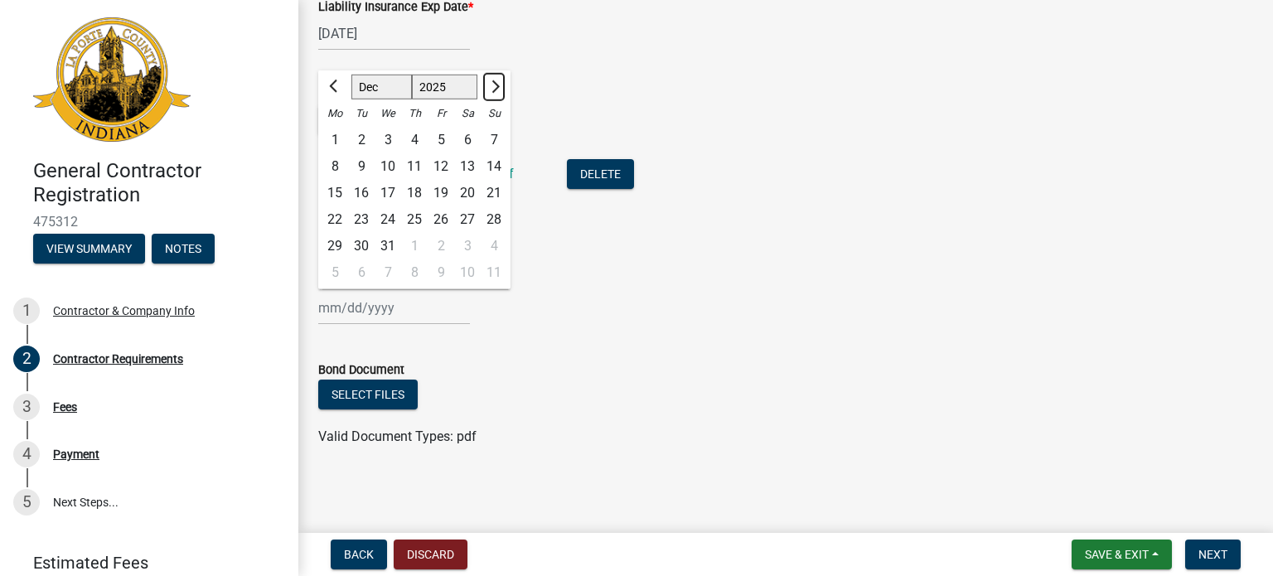
select select "2026"
click at [365, 244] on div "27" at bounding box center [361, 246] width 27 height 27
type input "[DATE]"
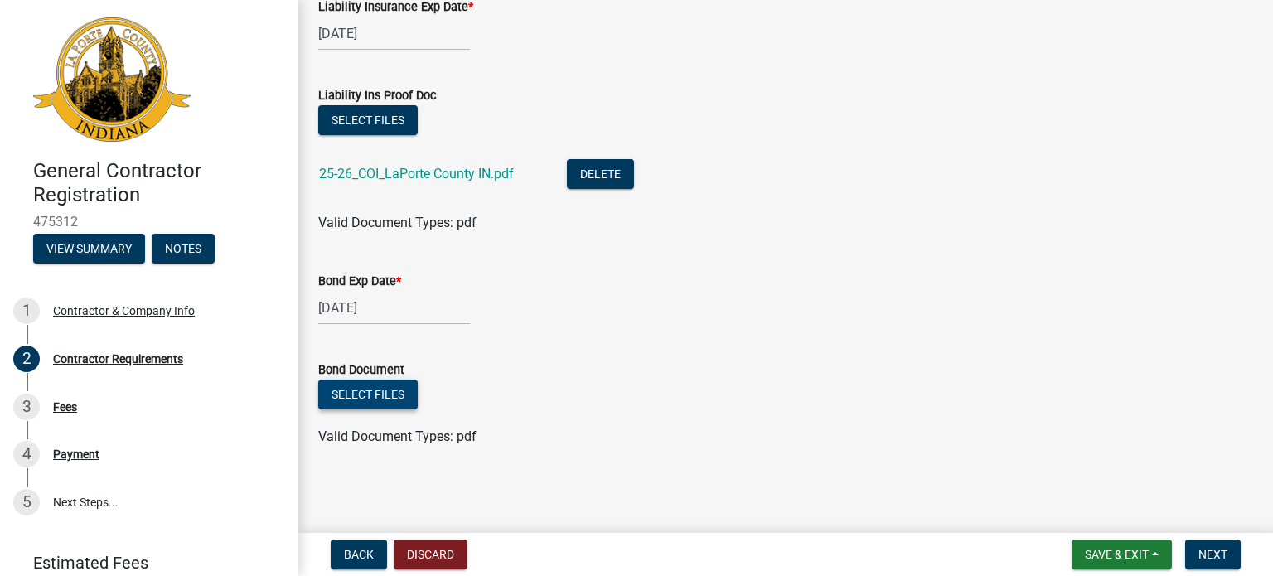
click at [346, 399] on button "Select files" at bounding box center [367, 395] width 99 height 30
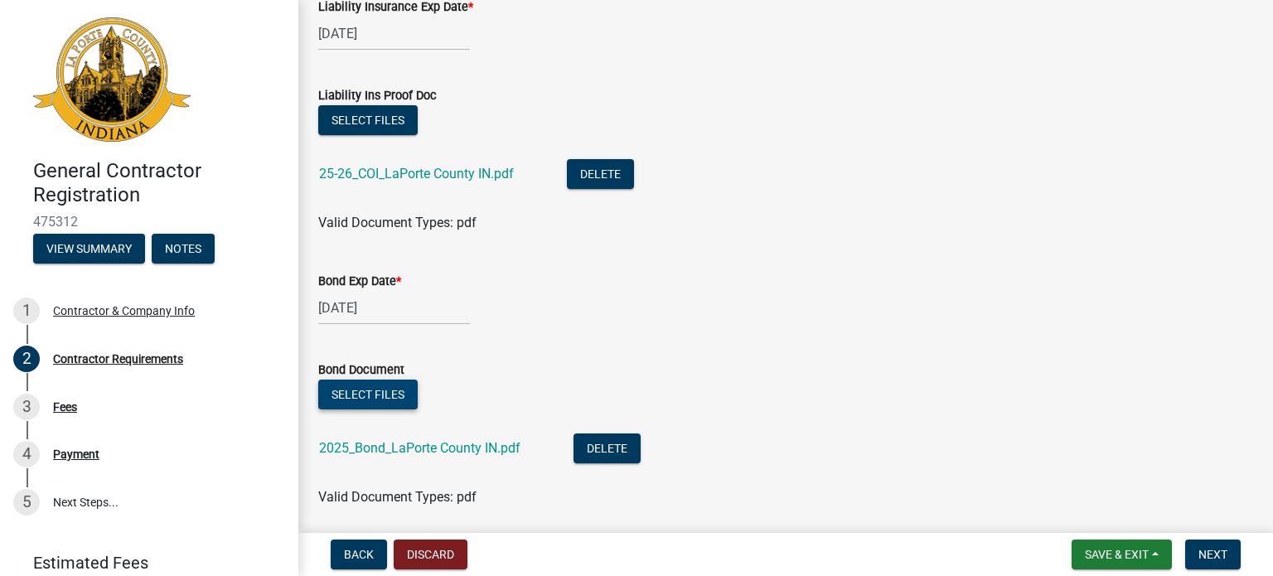
scroll to position [454, 0]
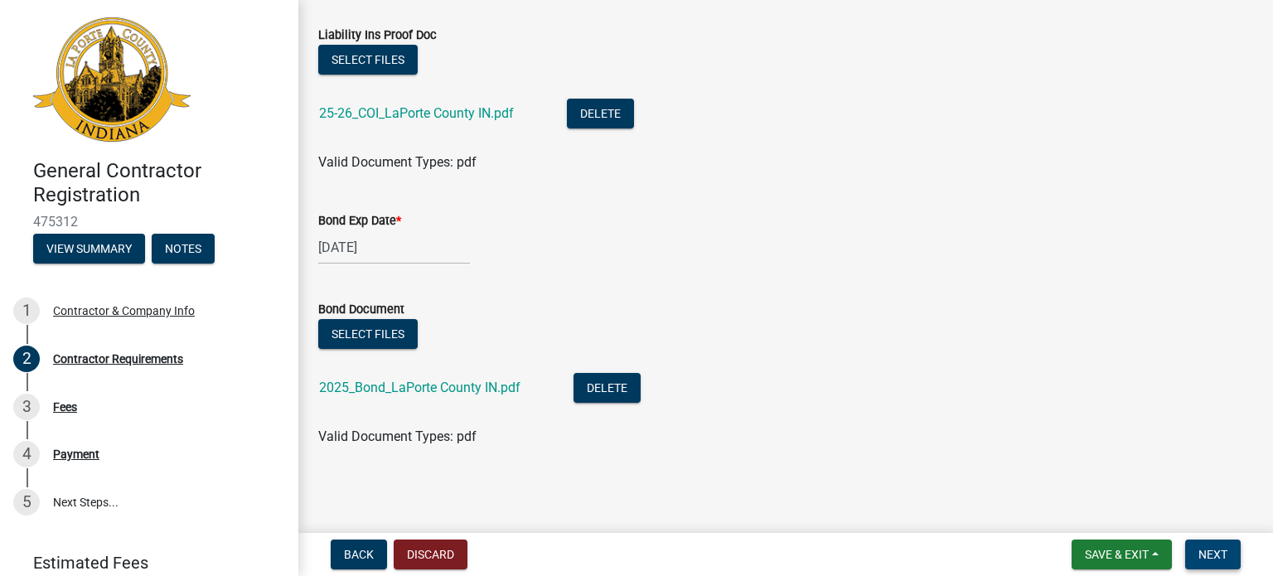
click at [1088, 553] on span "Next" at bounding box center [1212, 554] width 29 height 13
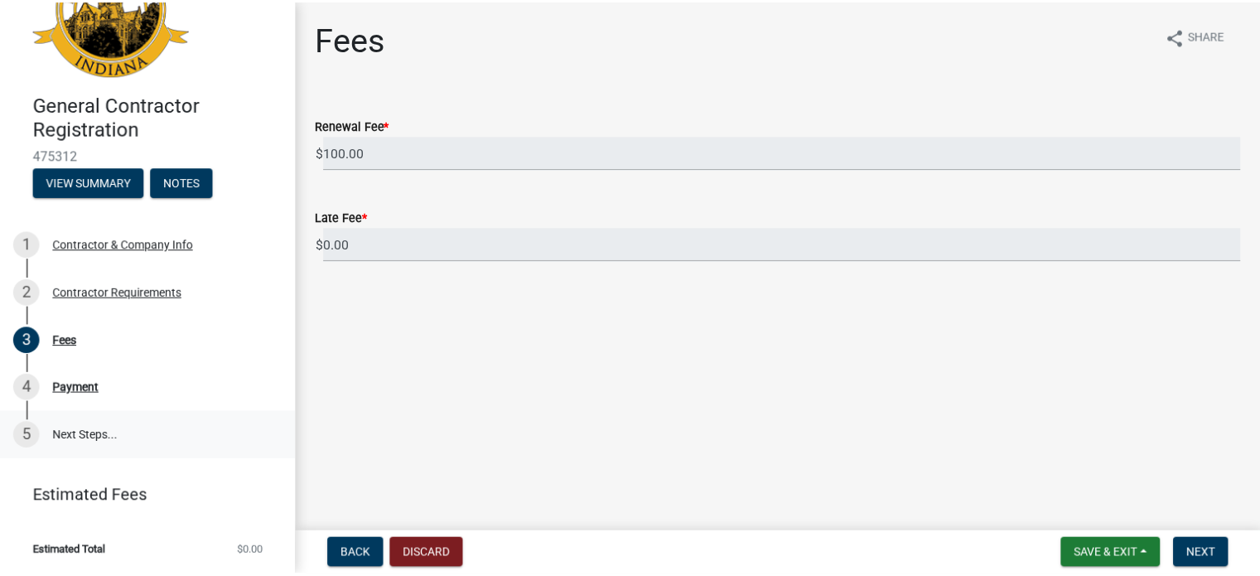
scroll to position [0, 0]
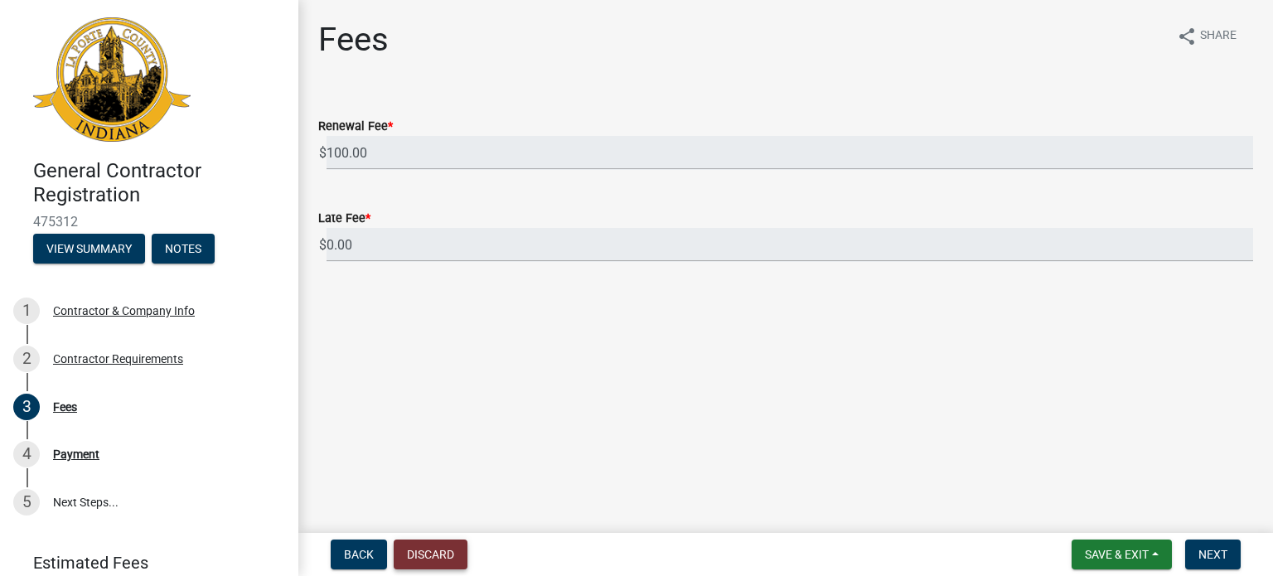
click at [422, 552] on button "Discard" at bounding box center [431, 554] width 74 height 30
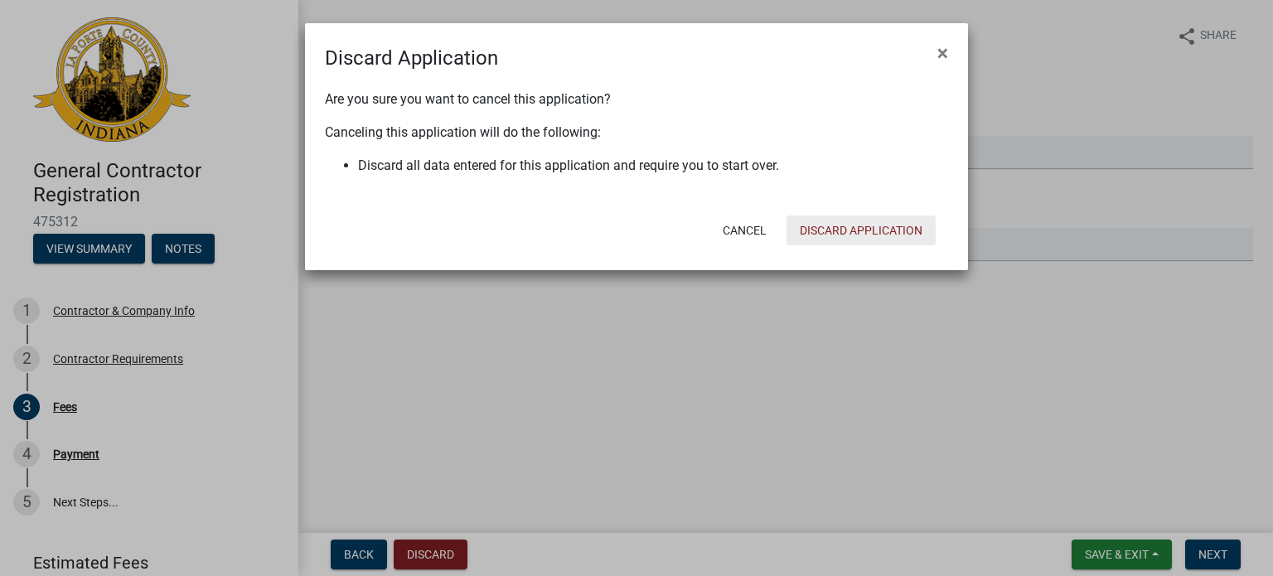
click at [822, 225] on button "Discard Application" at bounding box center [860, 230] width 149 height 30
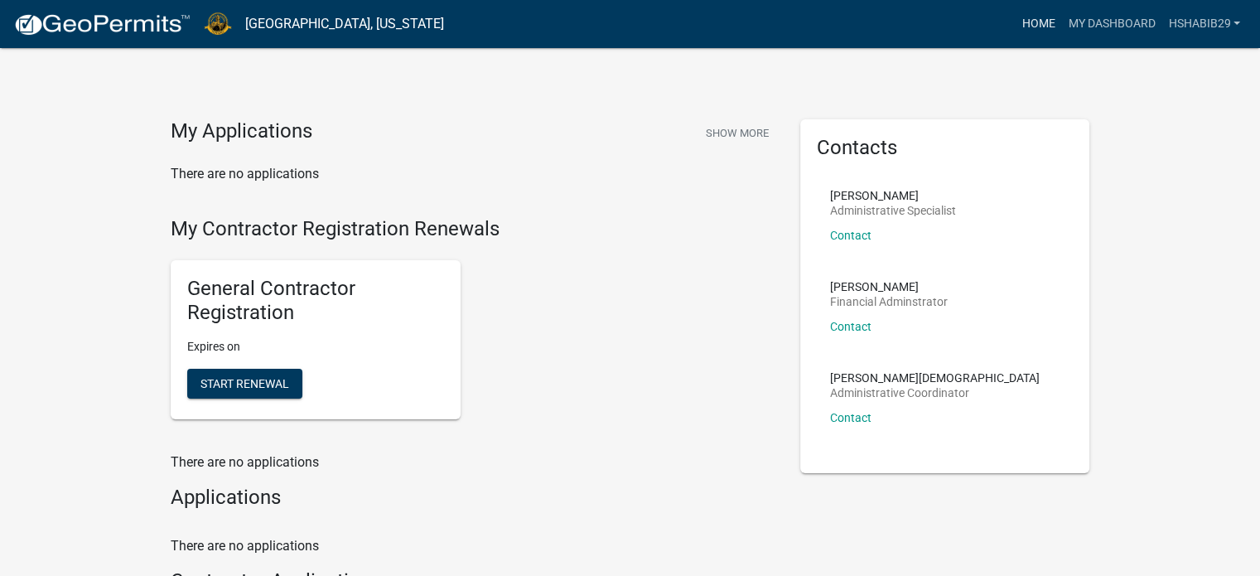
drag, startPoint x: 1025, startPoint y: 29, endPoint x: 1016, endPoint y: 52, distance: 24.9
click at [1025, 29] on link "Home" at bounding box center [1038, 23] width 46 height 31
click at [1037, 20] on link "Home" at bounding box center [1038, 23] width 46 height 31
click at [1088, 19] on link "My Dashboard" at bounding box center [1111, 23] width 100 height 31
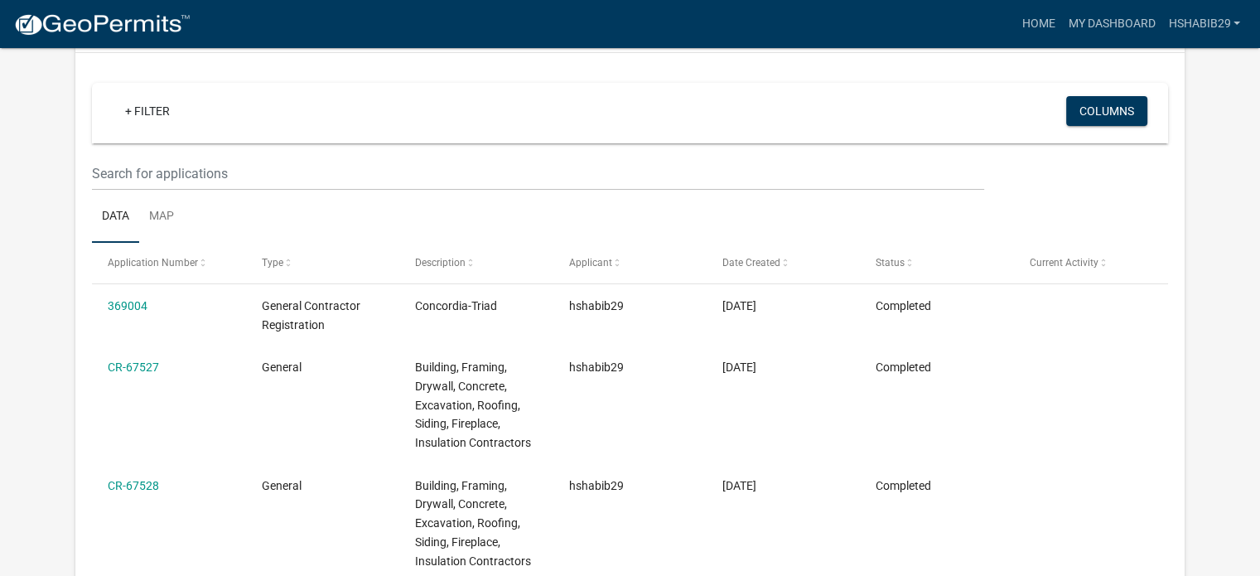
scroll to position [249, 0]
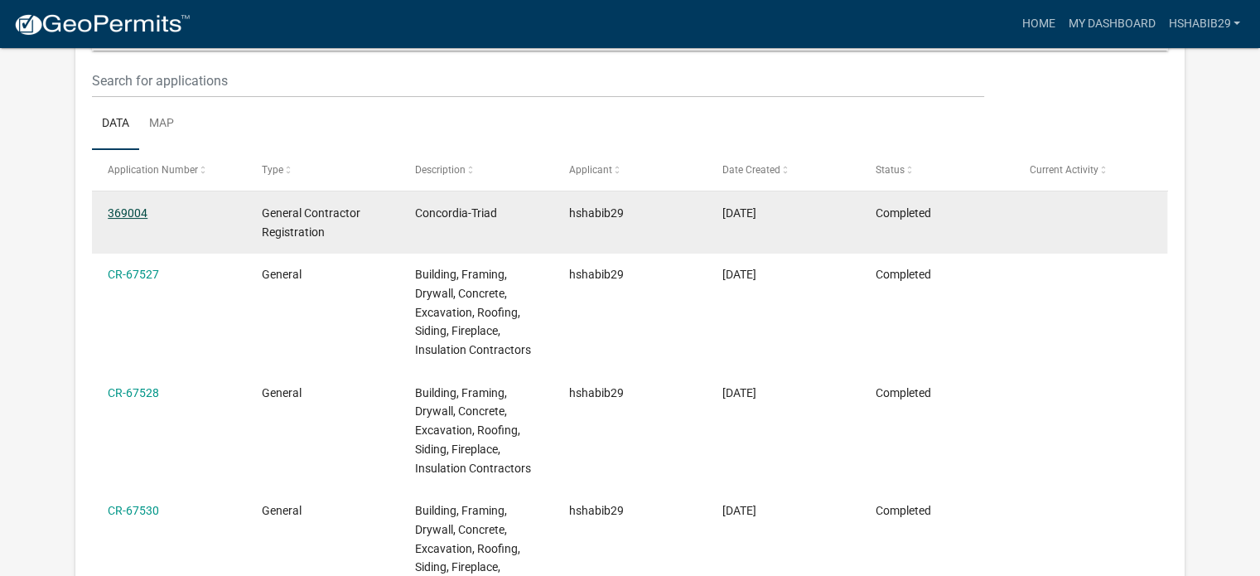
click at [139, 208] on link "369004" at bounding box center [128, 212] width 40 height 13
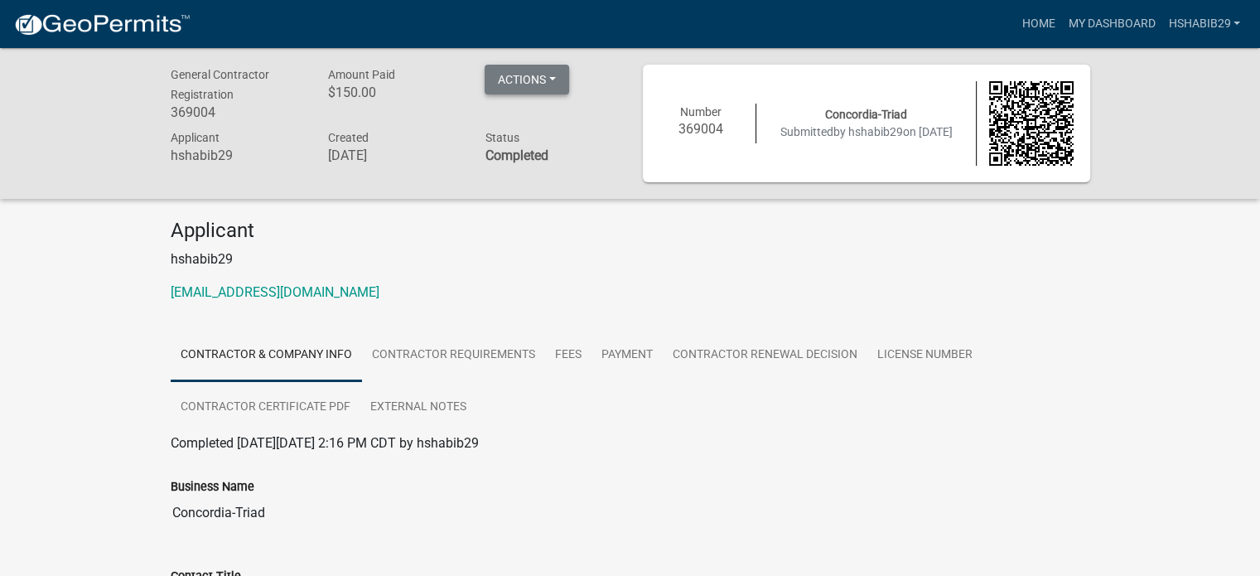
click at [554, 77] on button "Actions" at bounding box center [527, 80] width 85 height 30
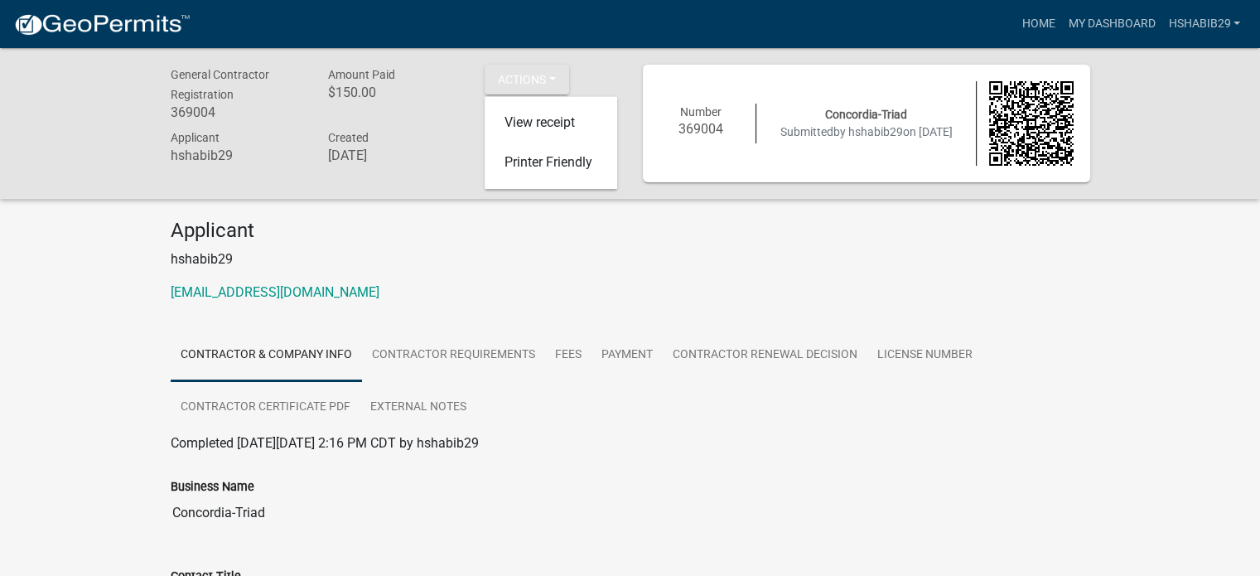
click at [636, 249] on p "hshabib29" at bounding box center [631, 259] width 920 height 20
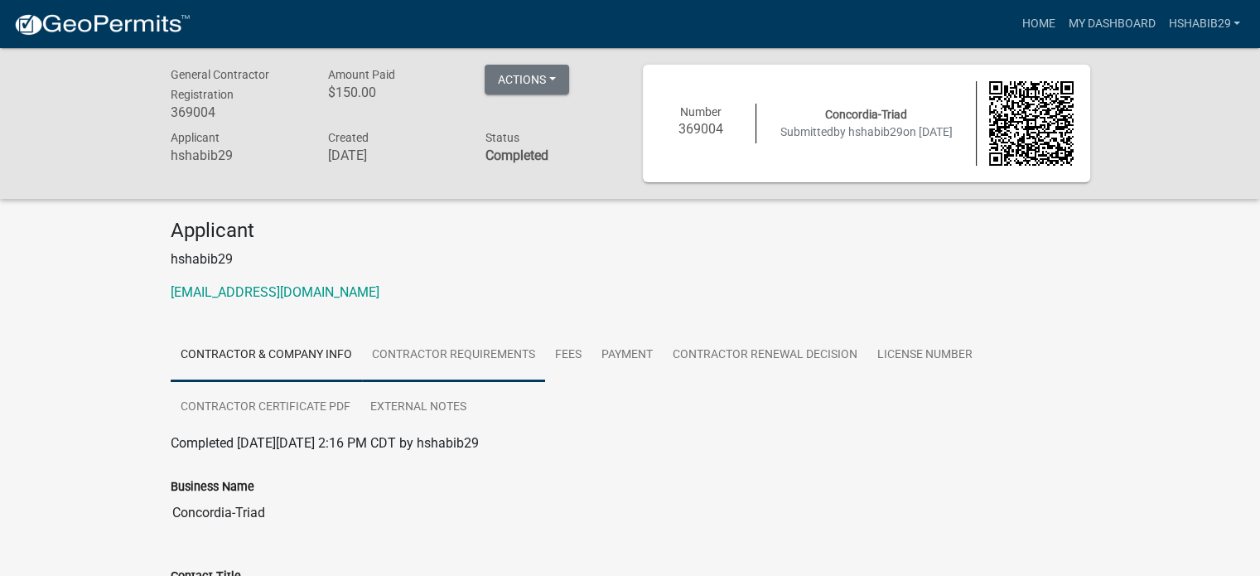
click at [456, 349] on link "Contractor Requirements" at bounding box center [453, 355] width 183 height 53
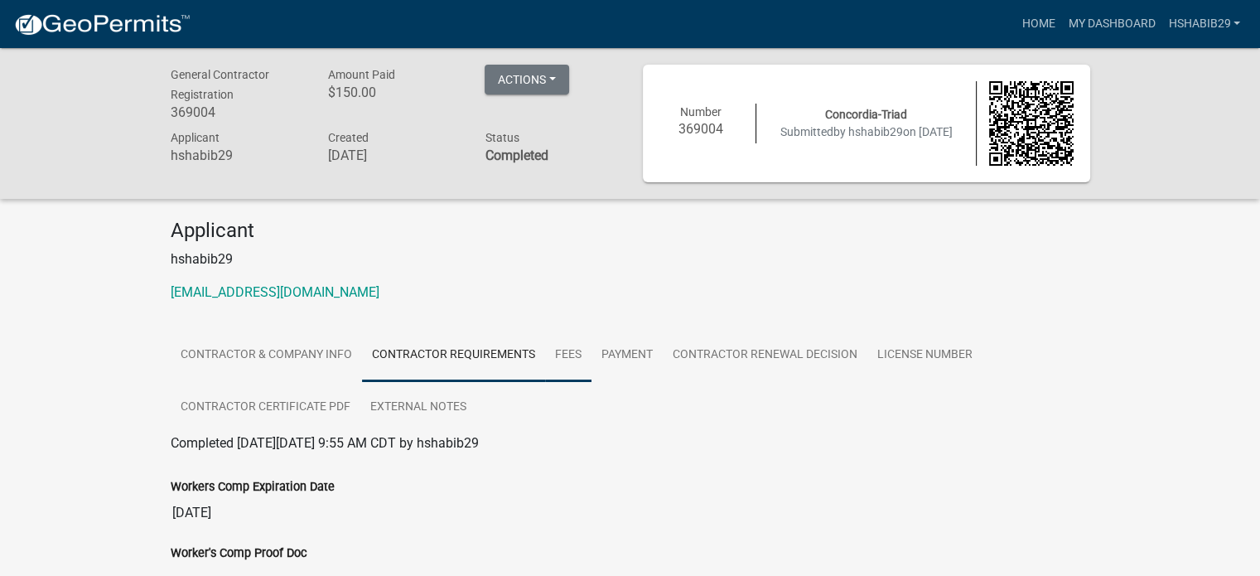
click at [564, 346] on link "Fees" at bounding box center [568, 355] width 46 height 53
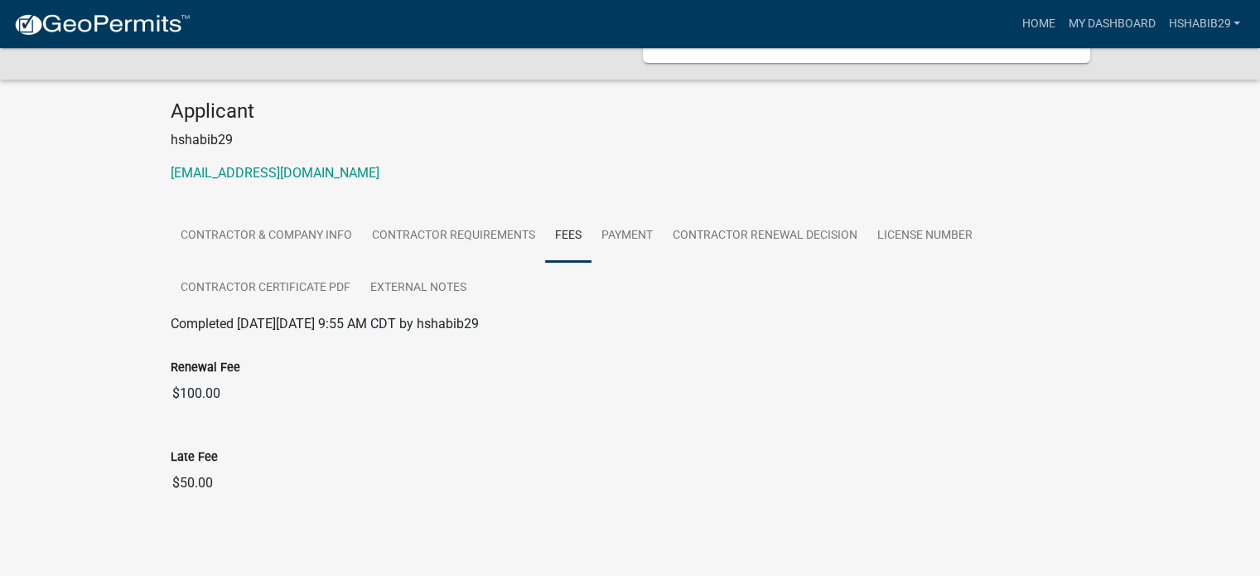
scroll to position [125, 0]
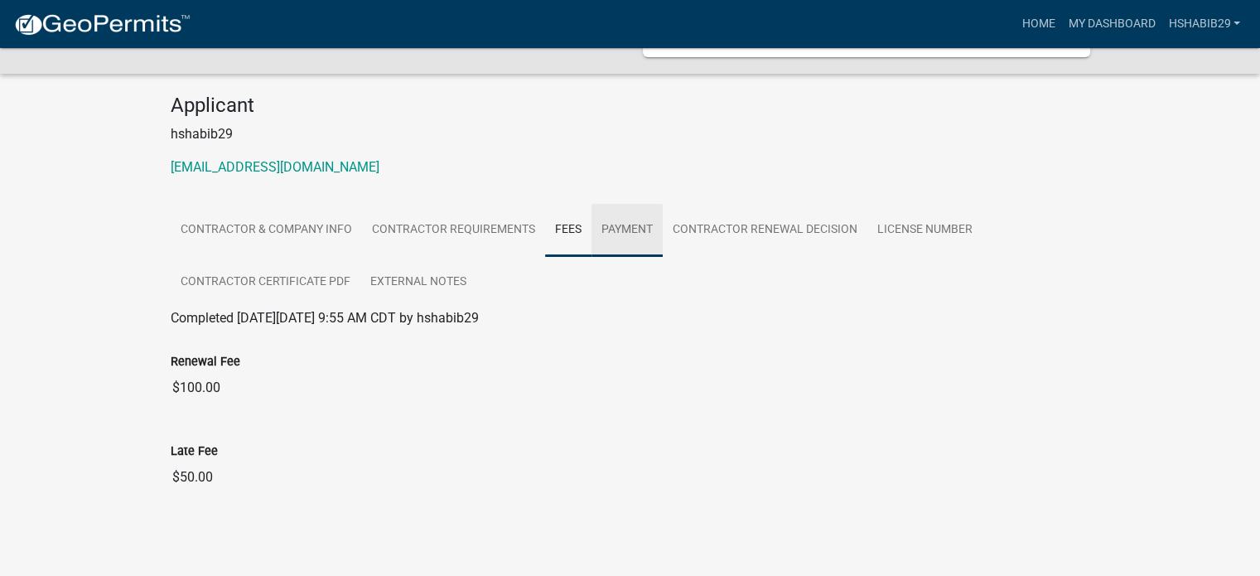
click at [620, 228] on link "Payment" at bounding box center [627, 230] width 71 height 53
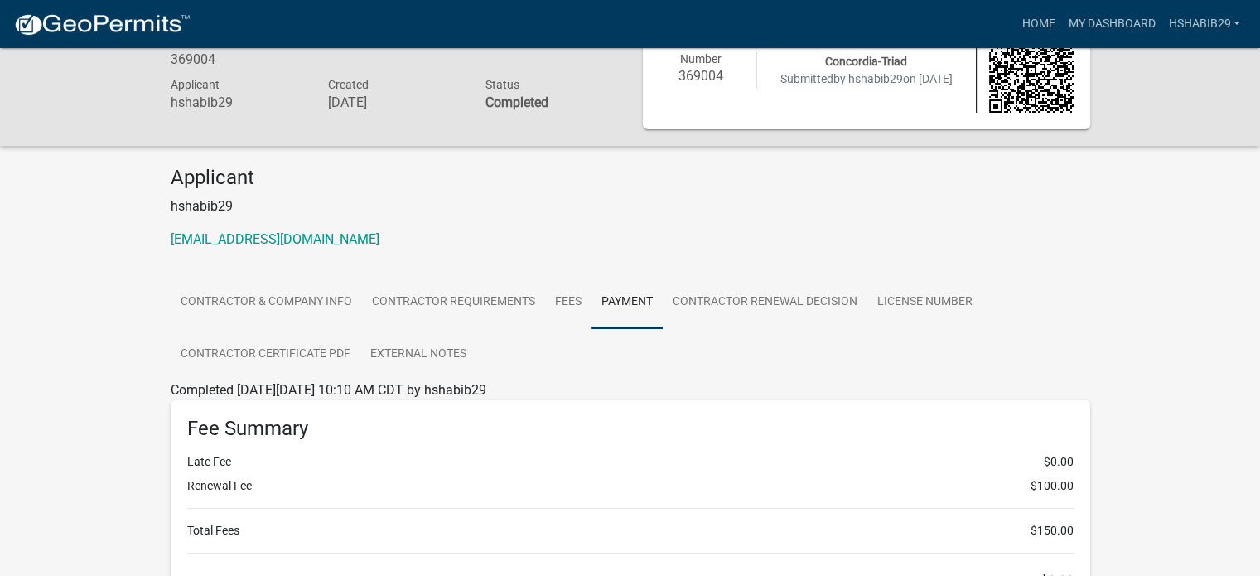
scroll to position [0, 0]
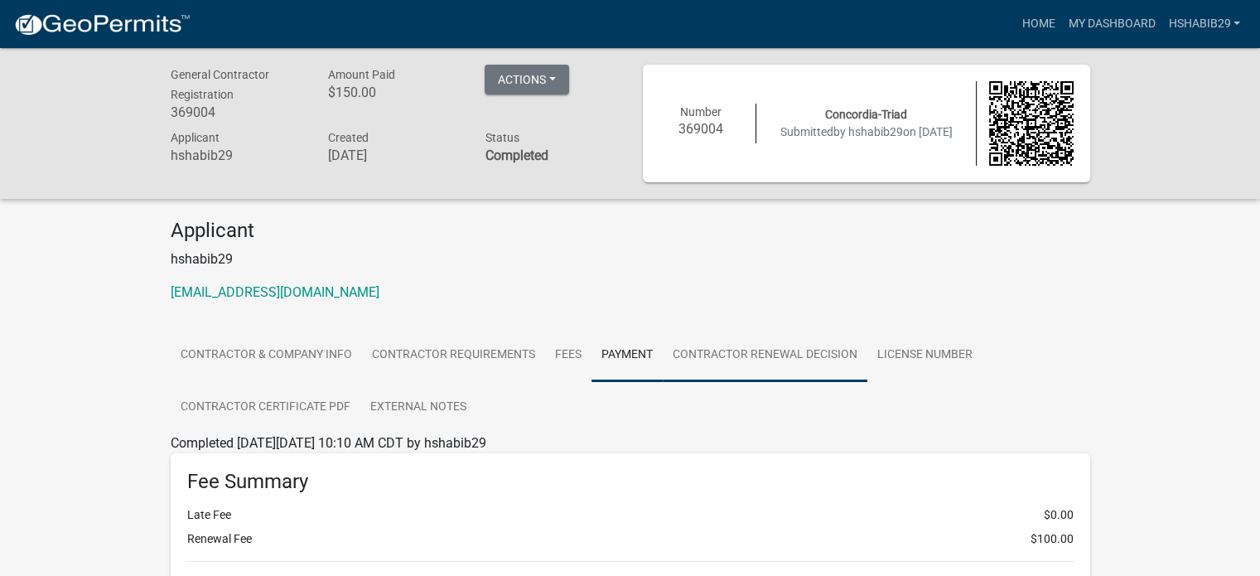
click at [722, 352] on link "Contractor Renewal Decision" at bounding box center [765, 355] width 205 height 53
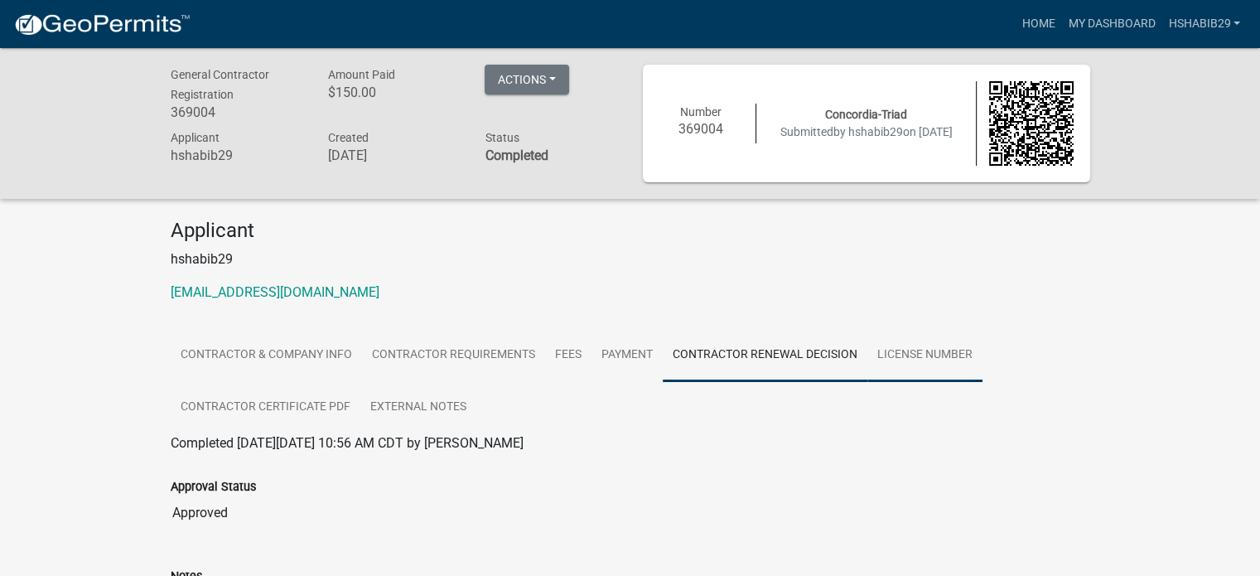
click at [889, 355] on link "License Number" at bounding box center [925, 355] width 115 height 53
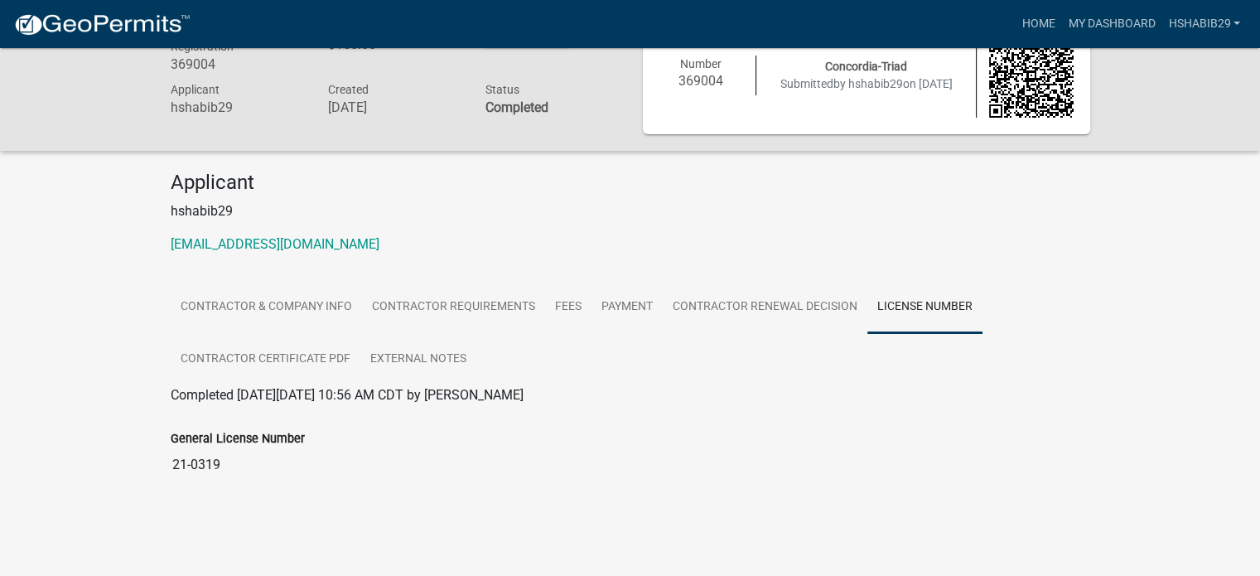
drag, startPoint x: 219, startPoint y: 463, endPoint x: 169, endPoint y: 466, distance: 49.8
click at [169, 466] on div "General License Number 21-0319" at bounding box center [630, 449] width 945 height 89
click at [298, 356] on link "Contractor Certificate PDF" at bounding box center [266, 359] width 190 height 53
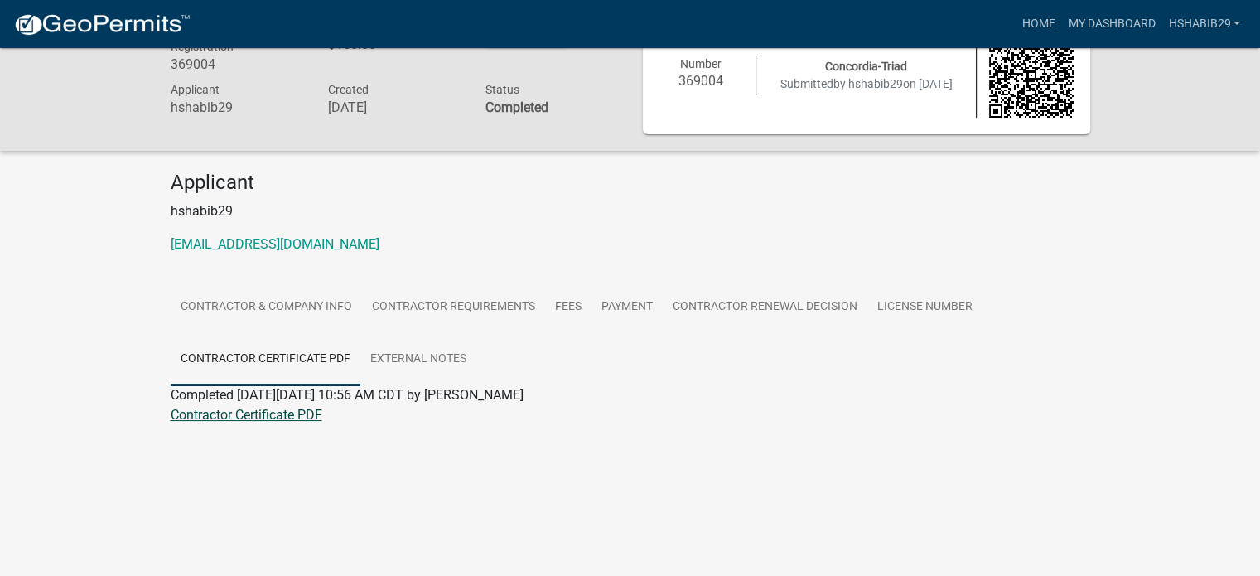
click at [277, 419] on link "Contractor Certificate PDF" at bounding box center [247, 415] width 152 height 16
click at [405, 360] on link "External Notes" at bounding box center [418, 359] width 116 height 53
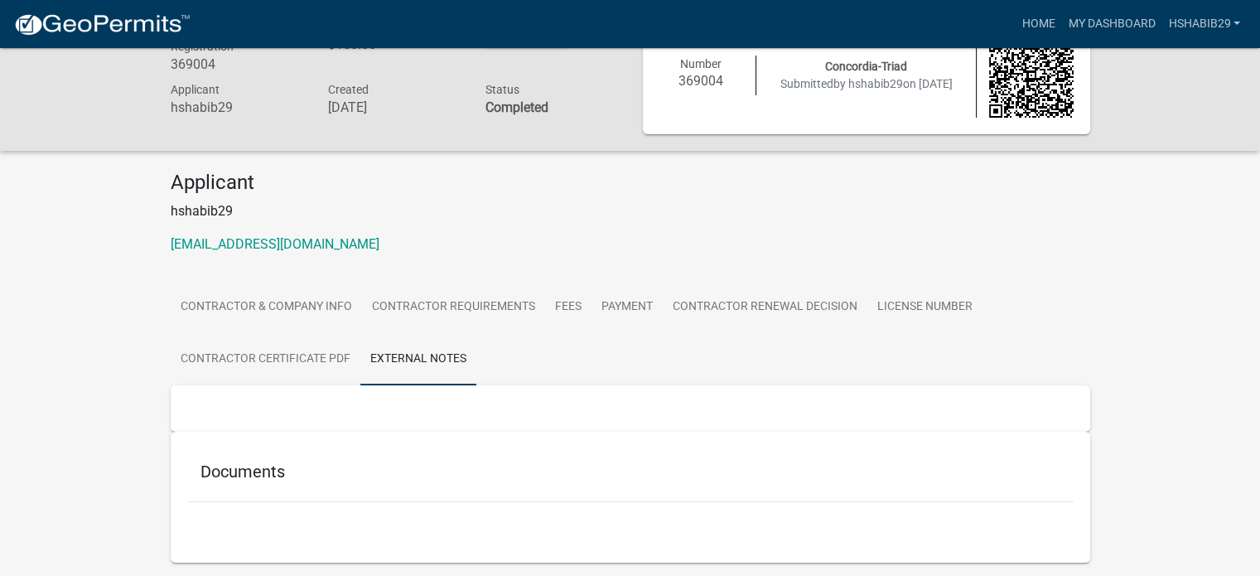
scroll to position [104, 0]
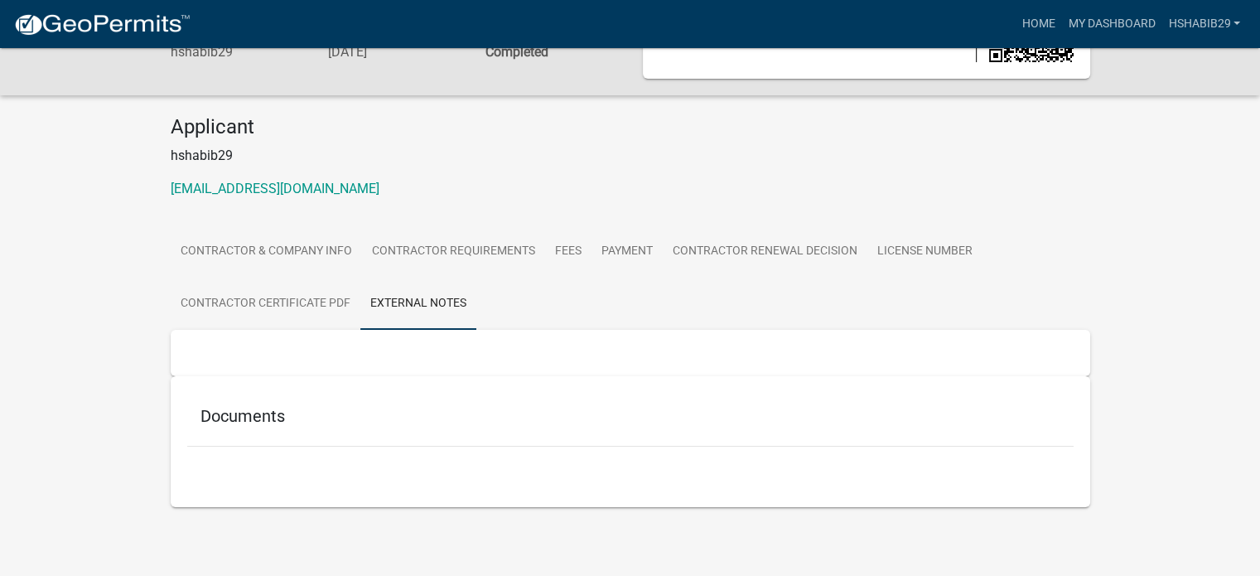
click at [237, 412] on h5 "Documents" at bounding box center [631, 416] width 860 height 20
click at [395, 295] on link "External Notes" at bounding box center [418, 304] width 116 height 53
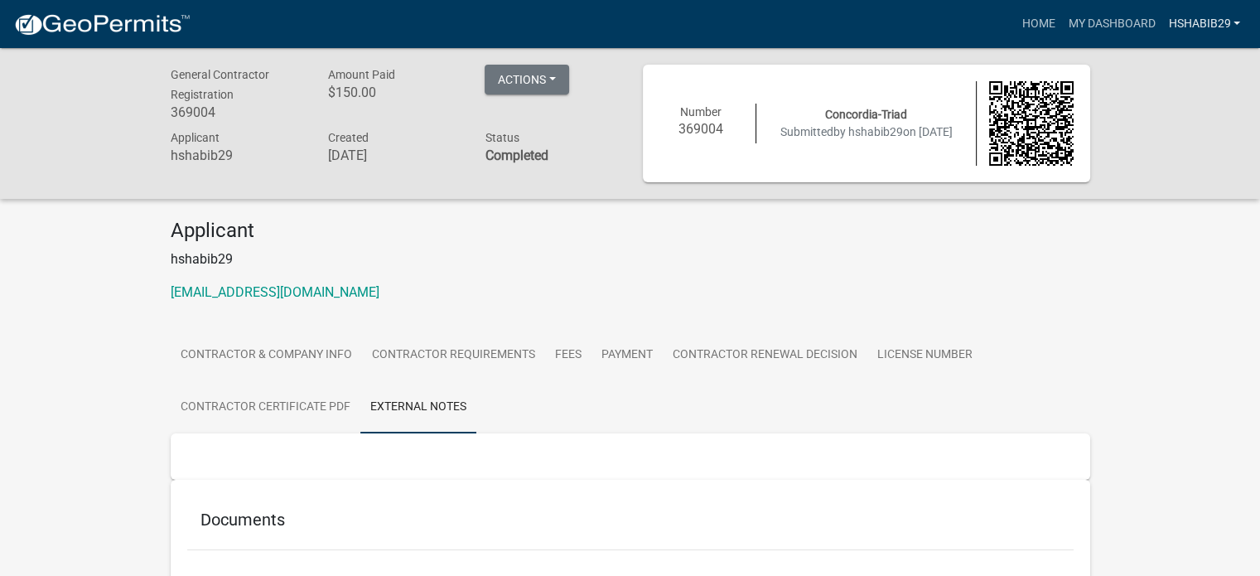
click at [1088, 16] on link "hshabib29" at bounding box center [1204, 23] width 85 height 31
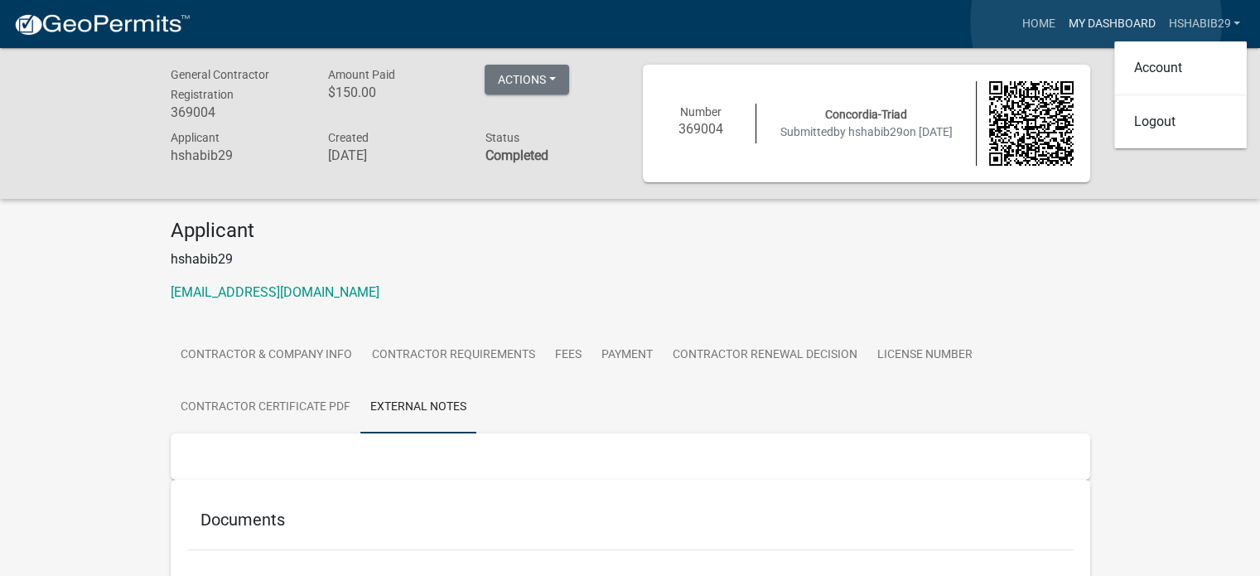
click at [1088, 22] on link "My Dashboard" at bounding box center [1111, 23] width 100 height 31
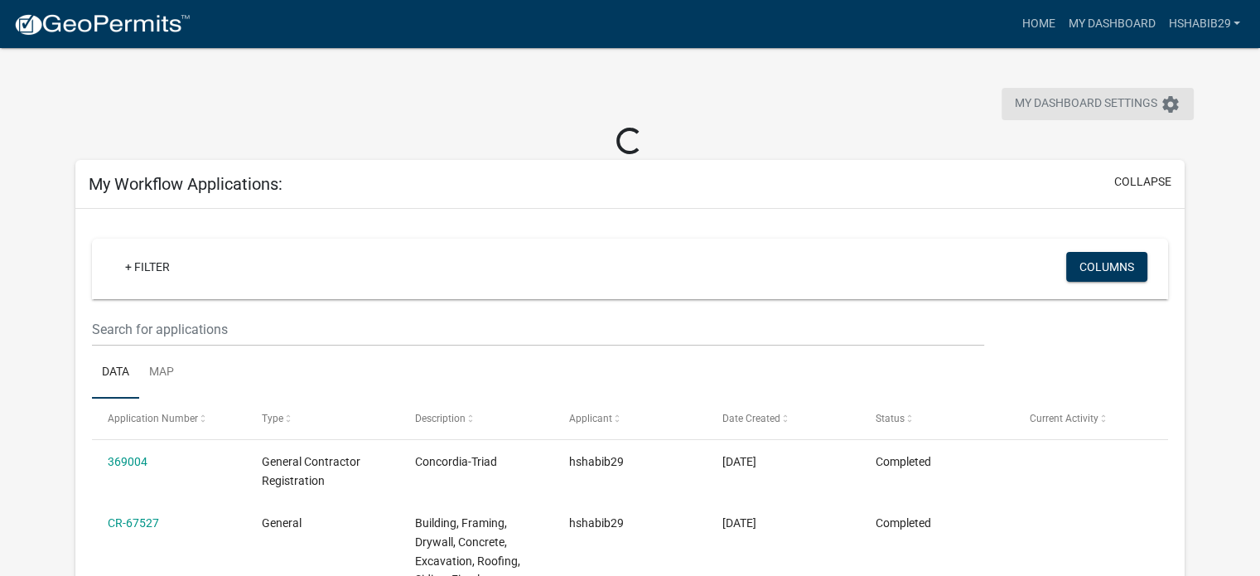
click at [1088, 100] on icon "settings" at bounding box center [1171, 104] width 20 height 20
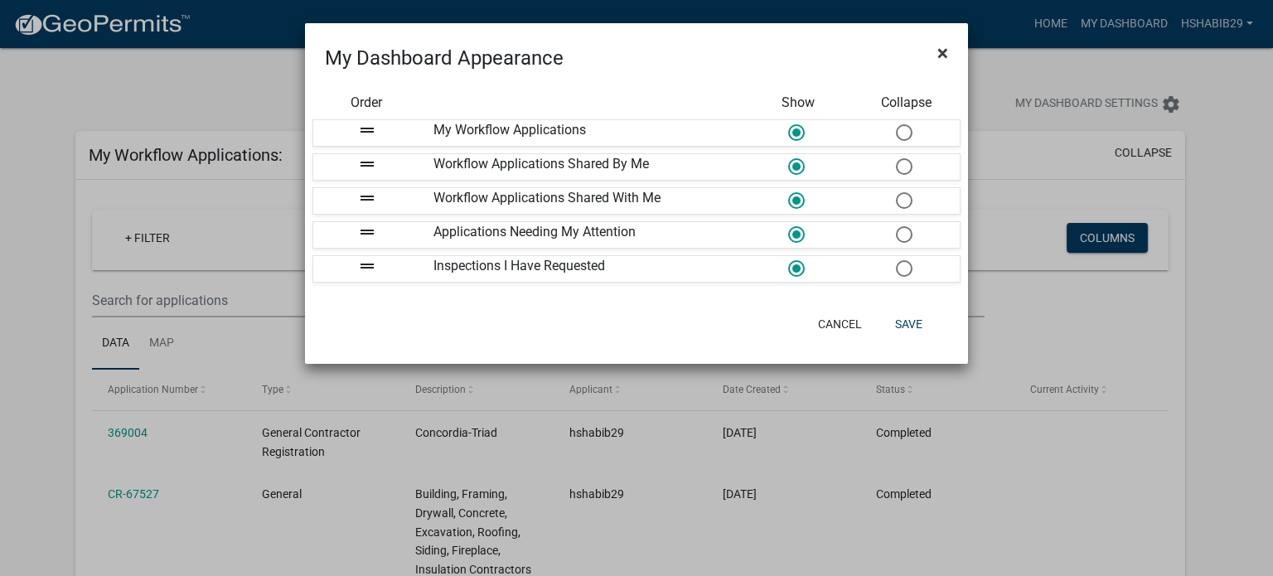
click at [939, 52] on span "×" at bounding box center [942, 52] width 11 height 23
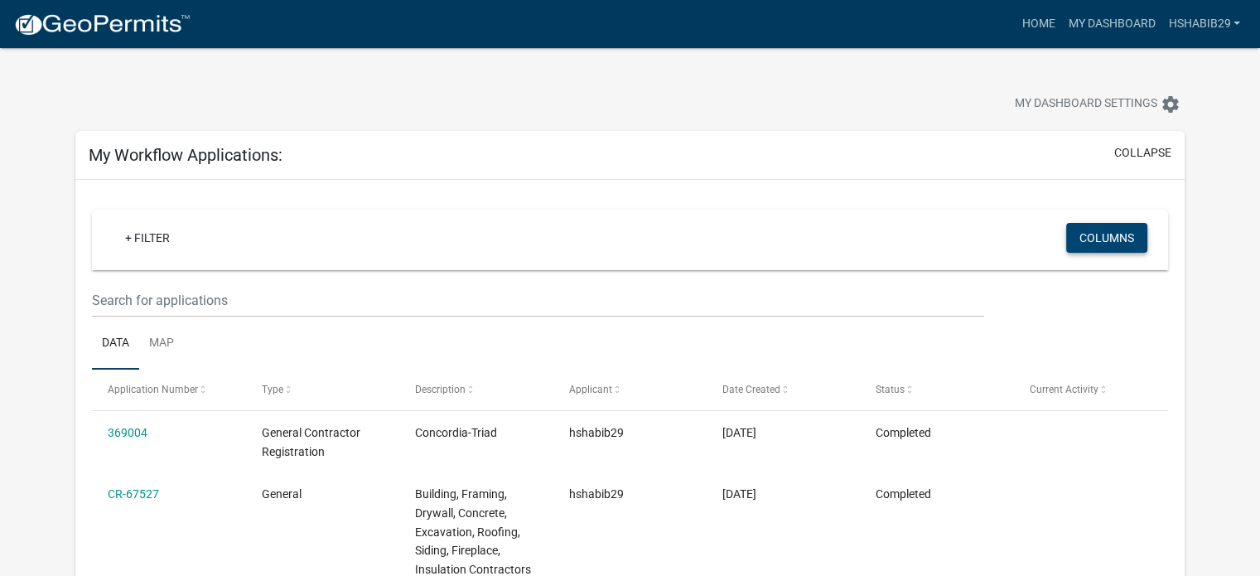
click at [1088, 238] on button "Columns" at bounding box center [1106, 238] width 81 height 30
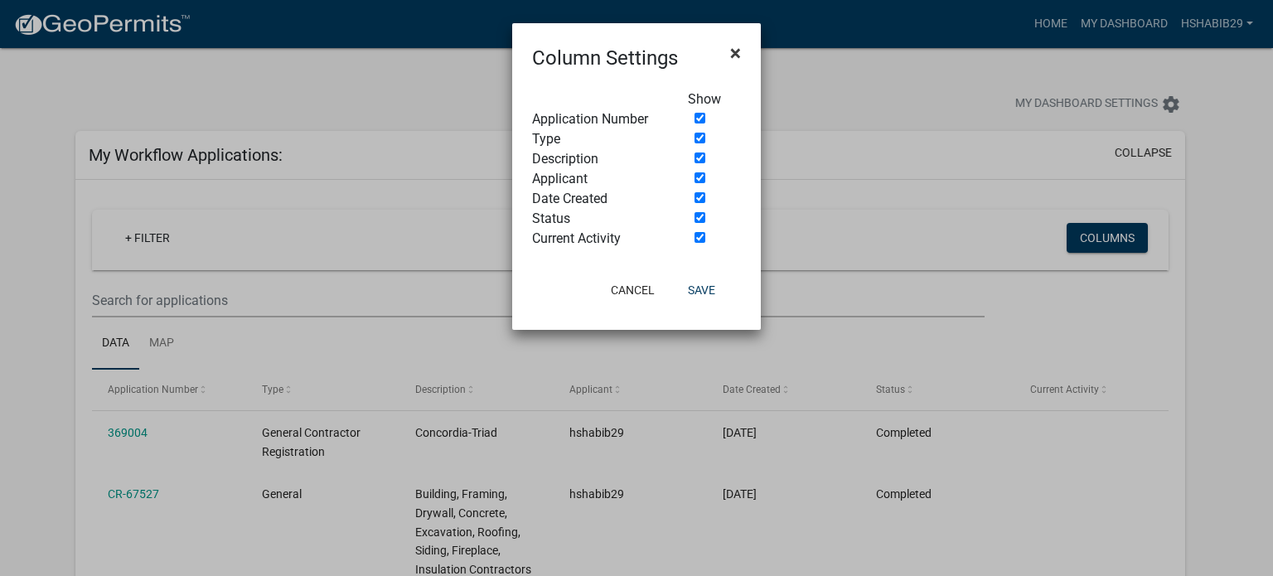
click at [737, 50] on span "×" at bounding box center [735, 52] width 11 height 23
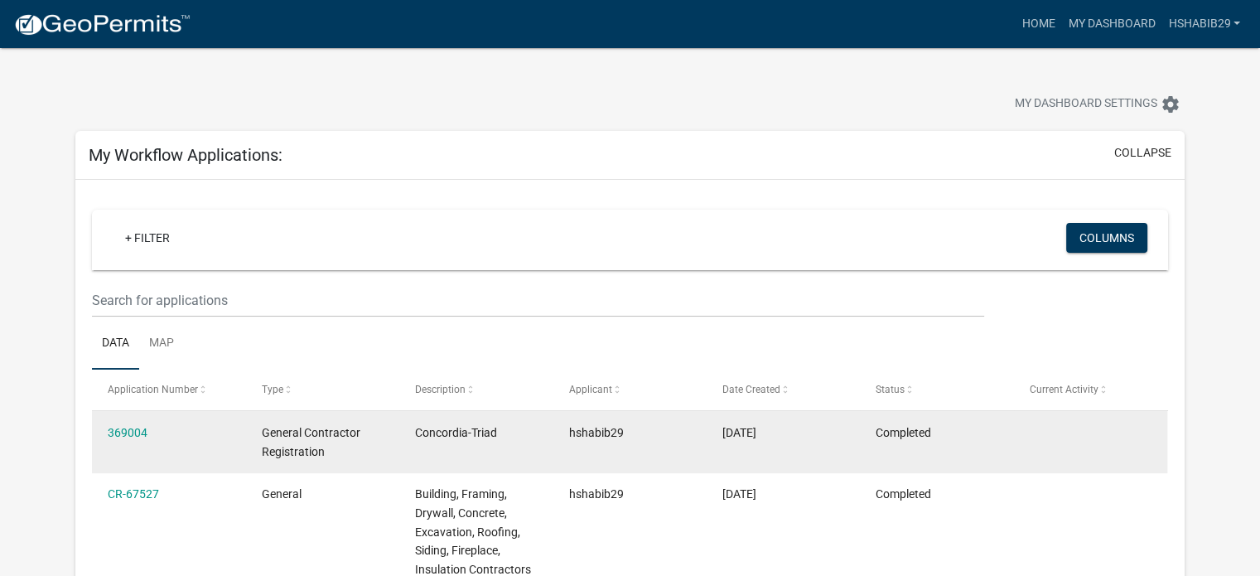
click at [1022, 428] on datatable-body-cell at bounding box center [1090, 441] width 153 height 61
click at [979, 441] on div "Completed" at bounding box center [937, 432] width 122 height 19
click at [557, 462] on datatable-body-cell "hshabib29" at bounding box center [629, 441] width 153 height 61
click at [293, 433] on span "General Contractor Registration" at bounding box center [311, 442] width 99 height 32
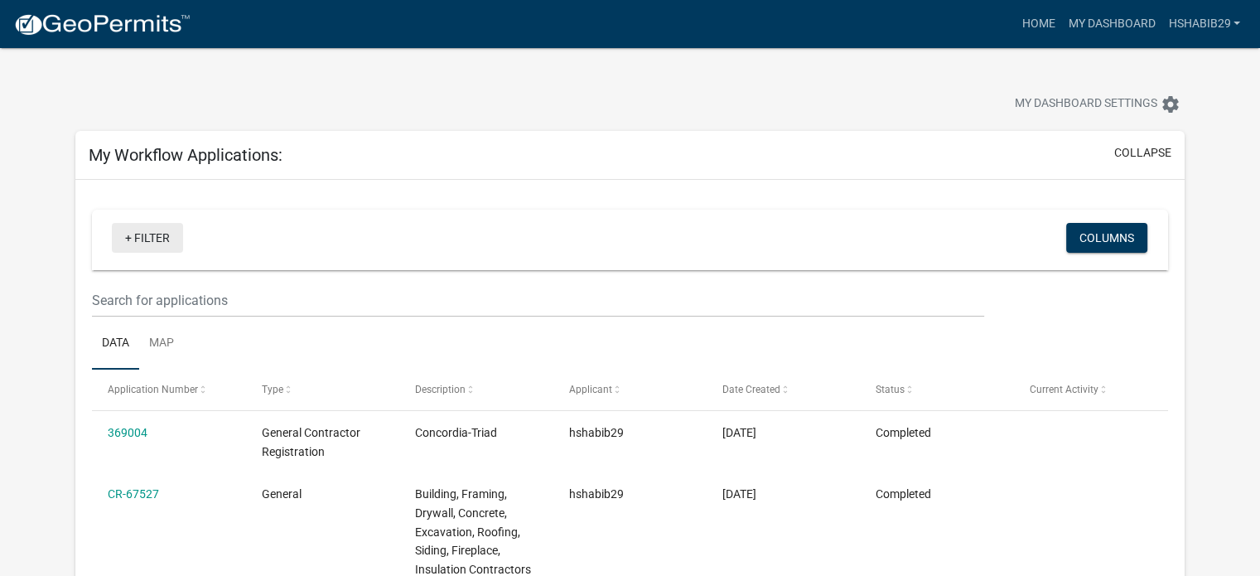
click at [154, 233] on link "+ Filter" at bounding box center [147, 238] width 71 height 30
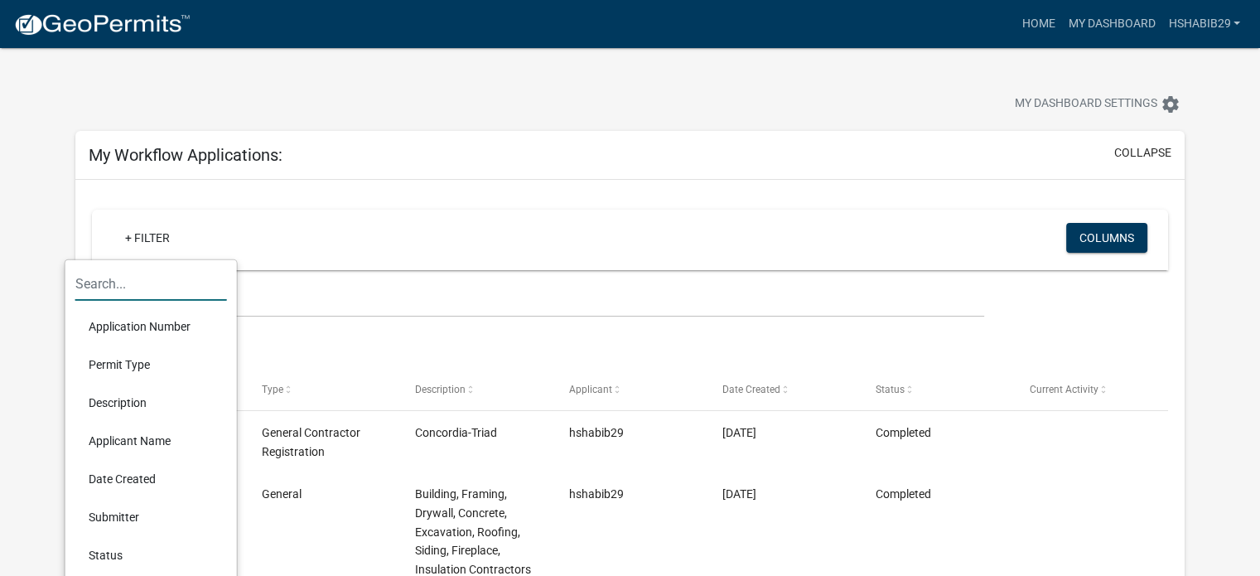
click at [110, 284] on input "text" at bounding box center [151, 284] width 152 height 34
paste input "21-0319"
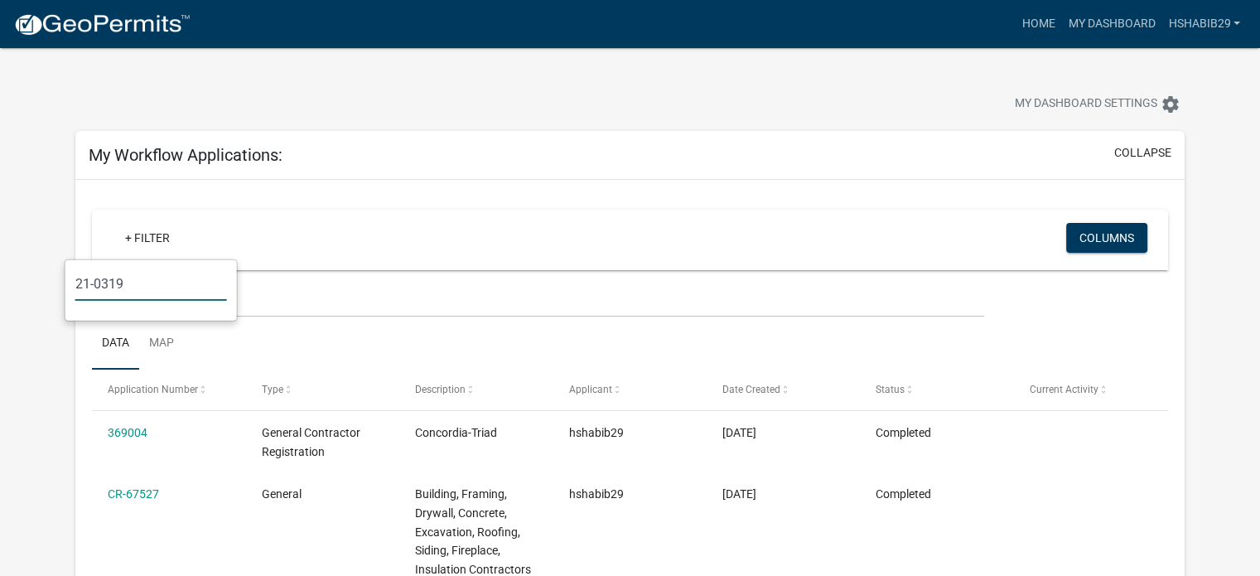
type input "21-0319"
drag, startPoint x: 133, startPoint y: 281, endPoint x: 65, endPoint y: 284, distance: 67.2
click at [65, 284] on div "21-0319" at bounding box center [151, 290] width 172 height 60
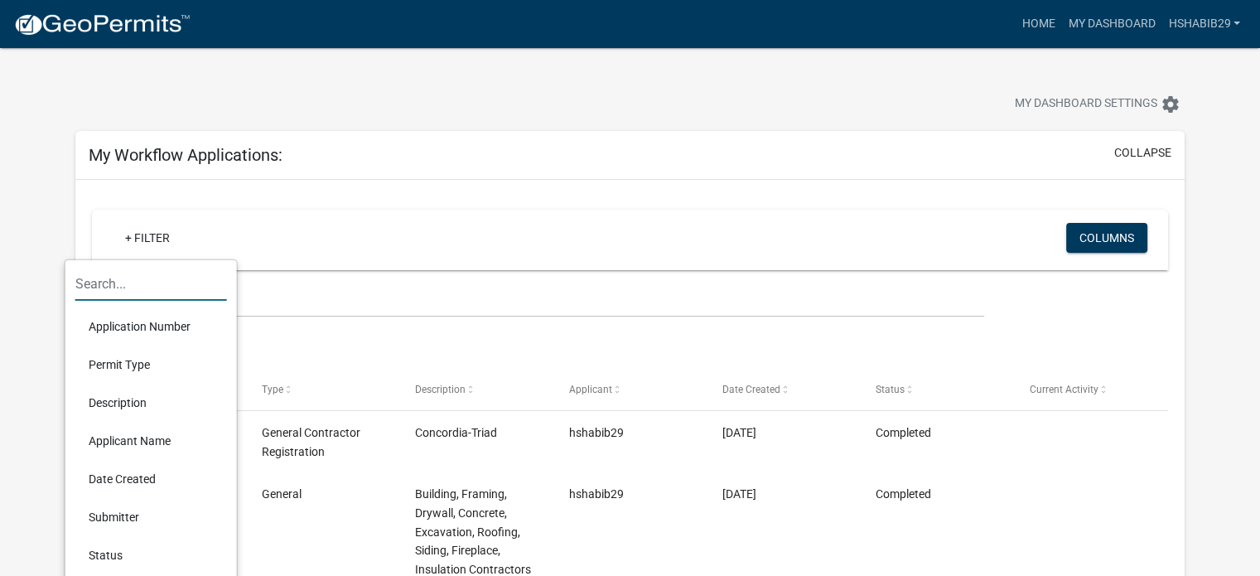
click at [454, 232] on div "+ Filter" at bounding box center [453, 240] width 708 height 34
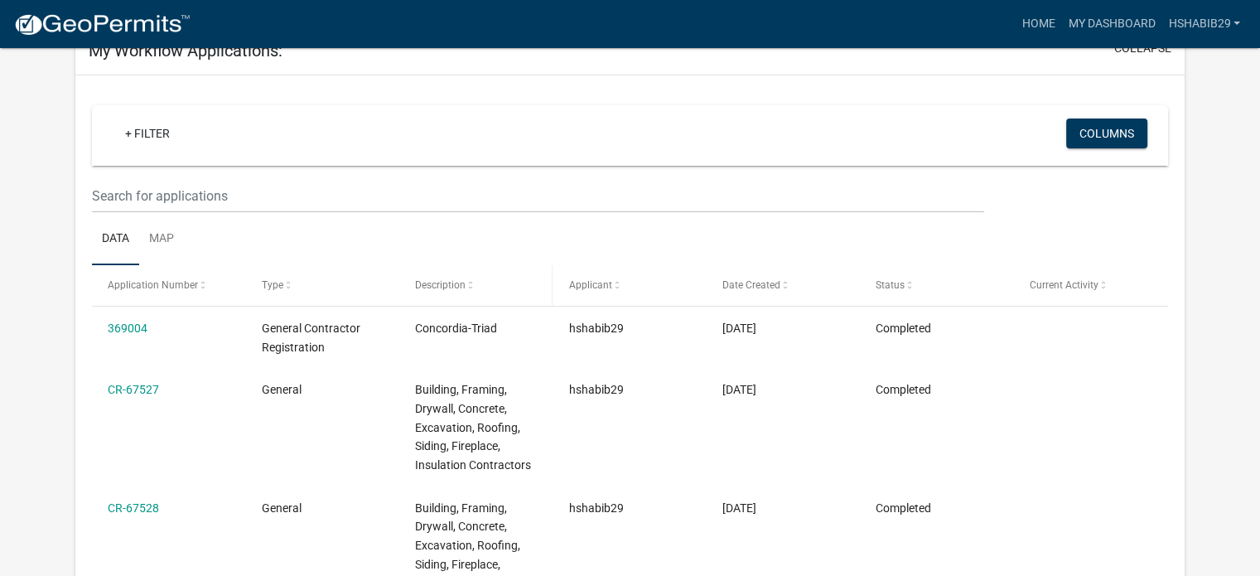
scroll to position [83, 0]
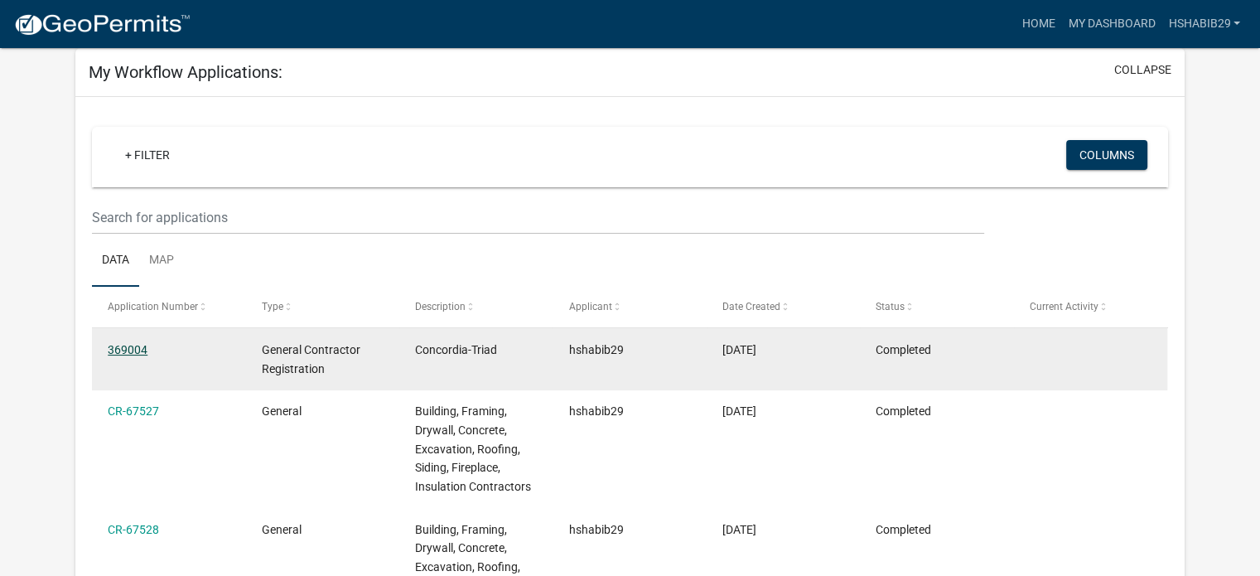
click at [131, 351] on link "369004" at bounding box center [128, 349] width 40 height 13
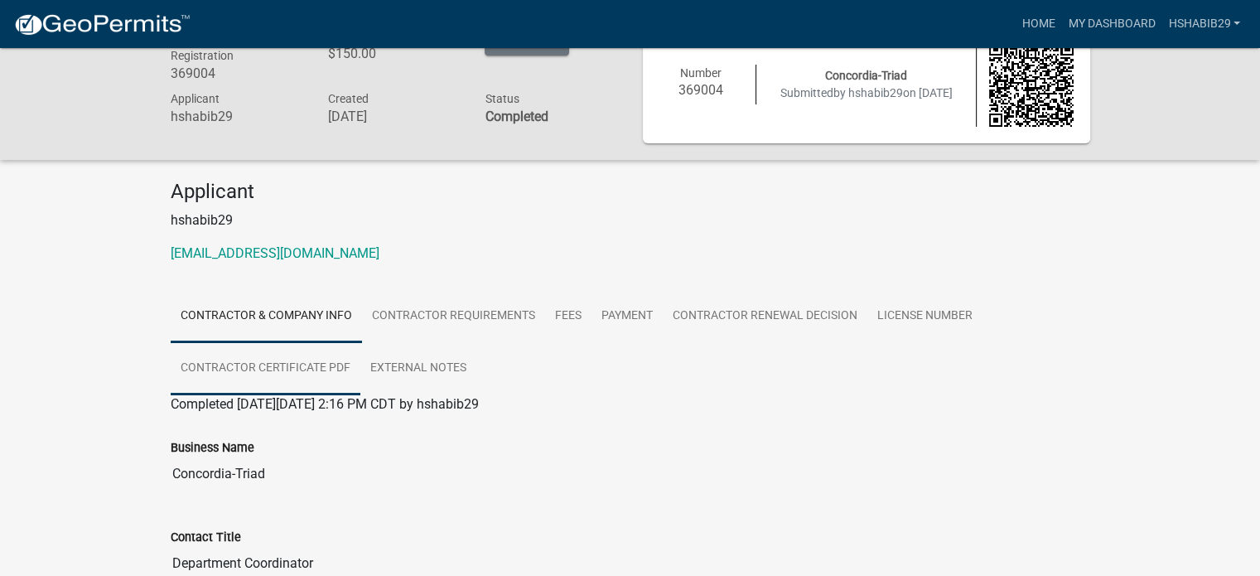
scroll to position [35, 0]
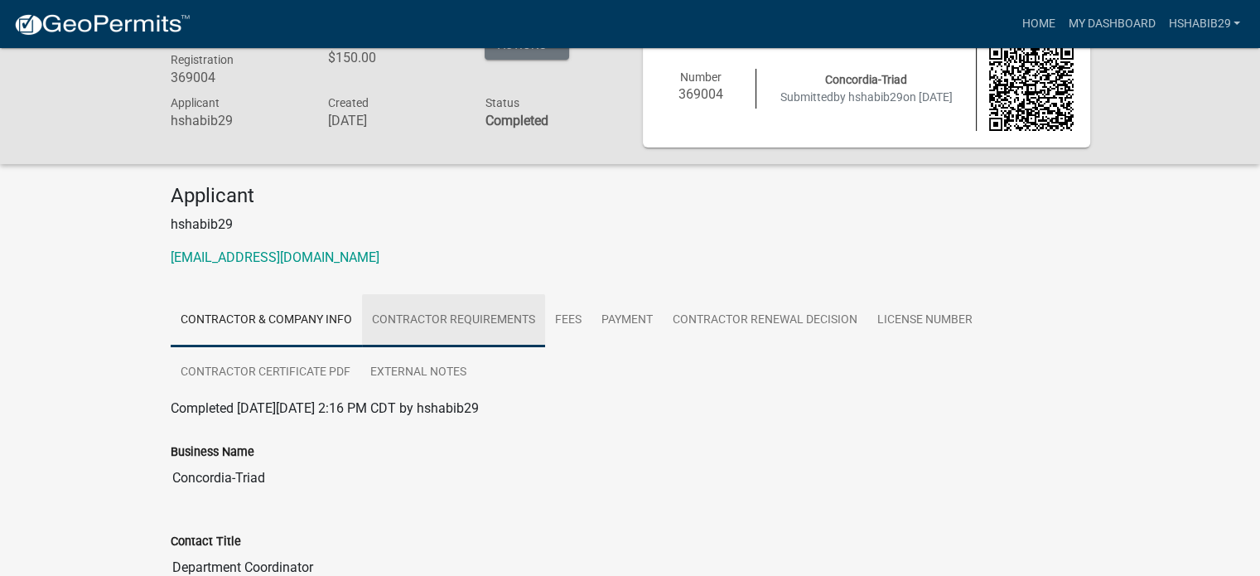
click at [441, 322] on link "Contractor Requirements" at bounding box center [453, 320] width 183 height 53
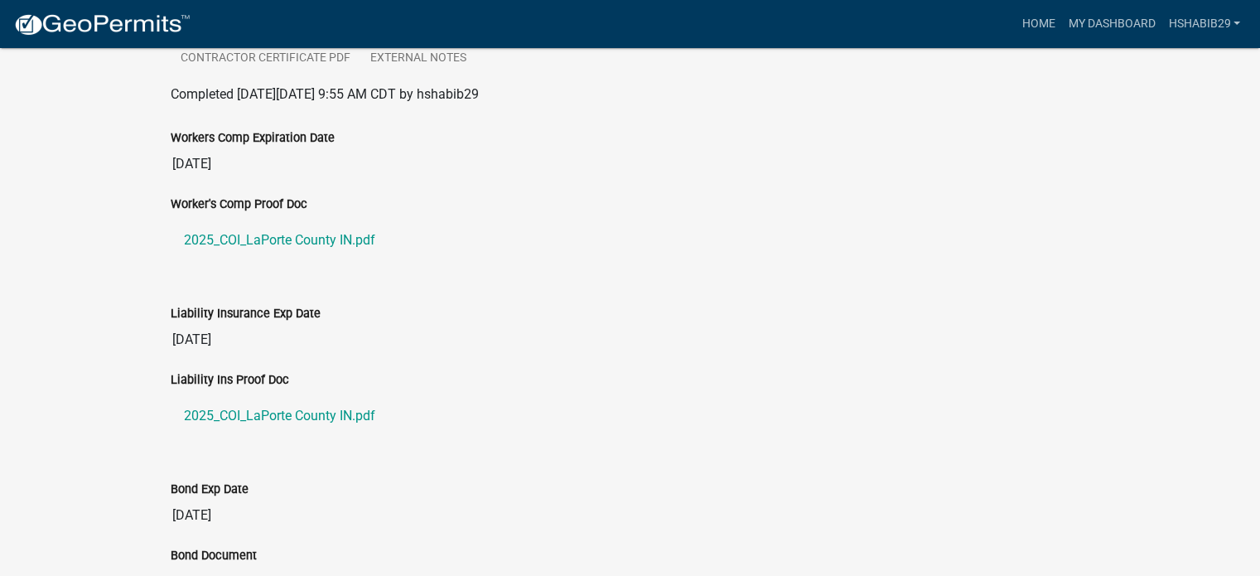
scroll to position [59, 0]
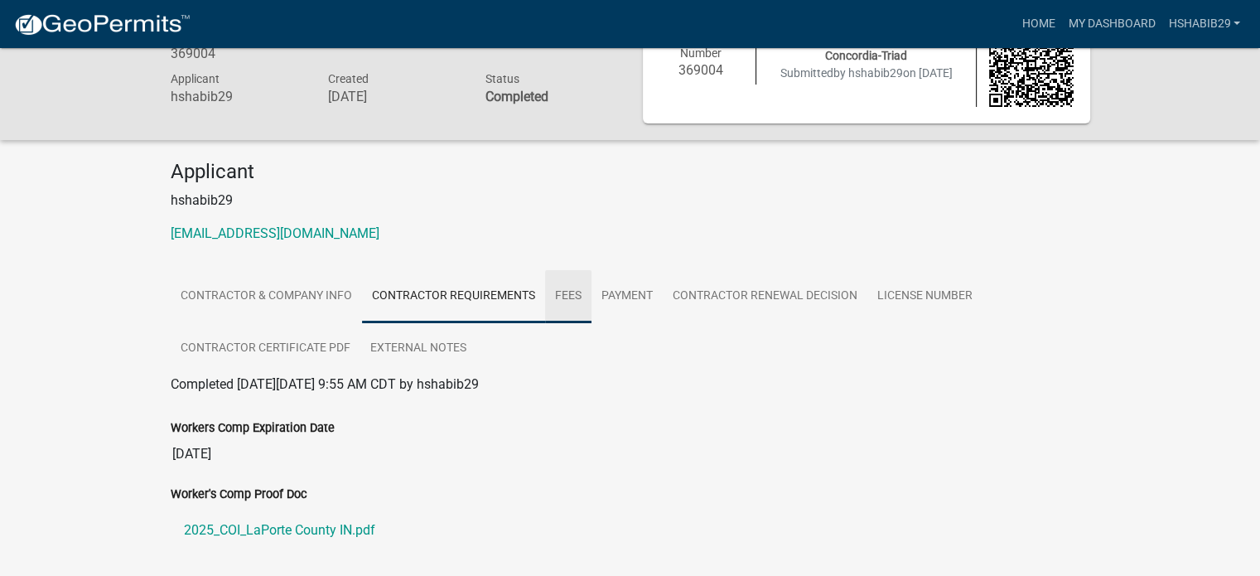
click at [568, 291] on link "Fees" at bounding box center [568, 296] width 46 height 53
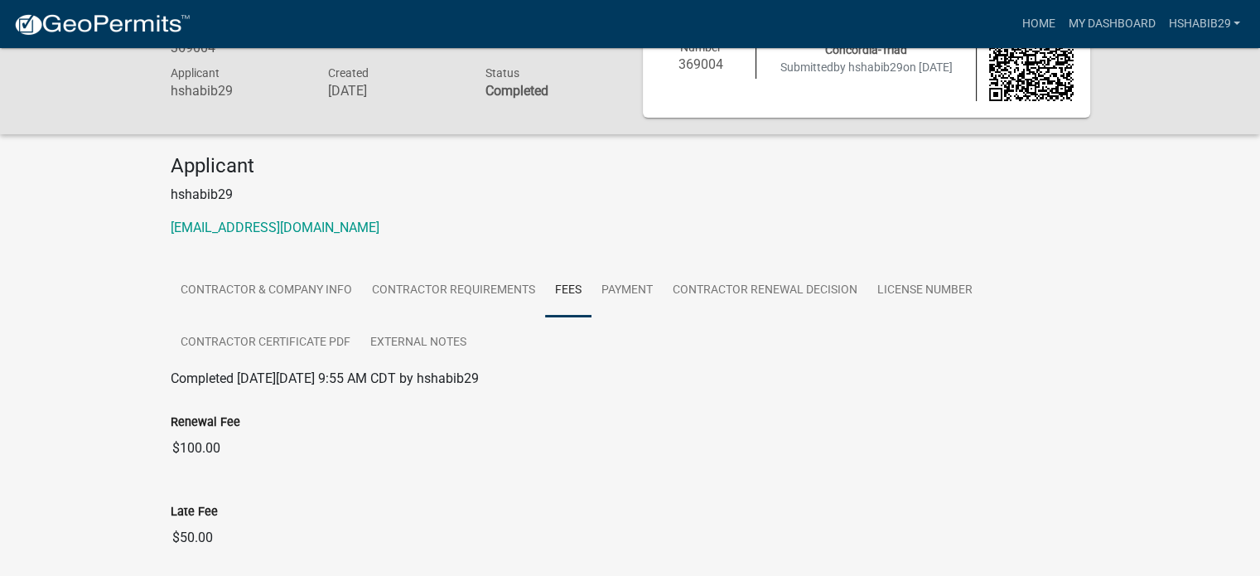
scroll to position [0, 0]
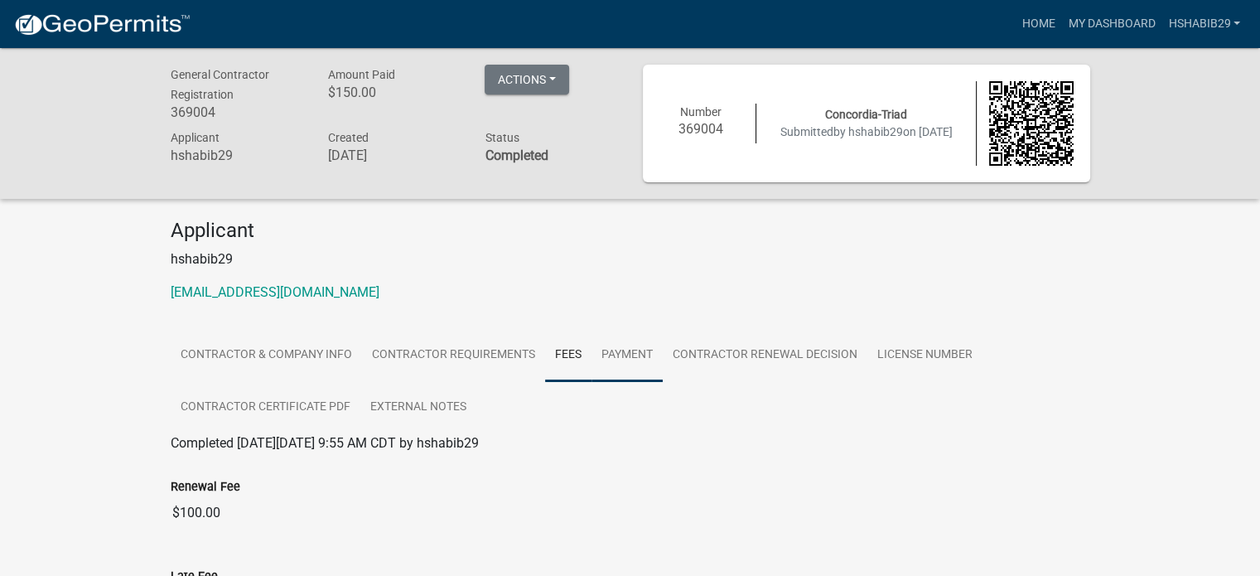
click at [626, 350] on link "Payment" at bounding box center [627, 355] width 71 height 53
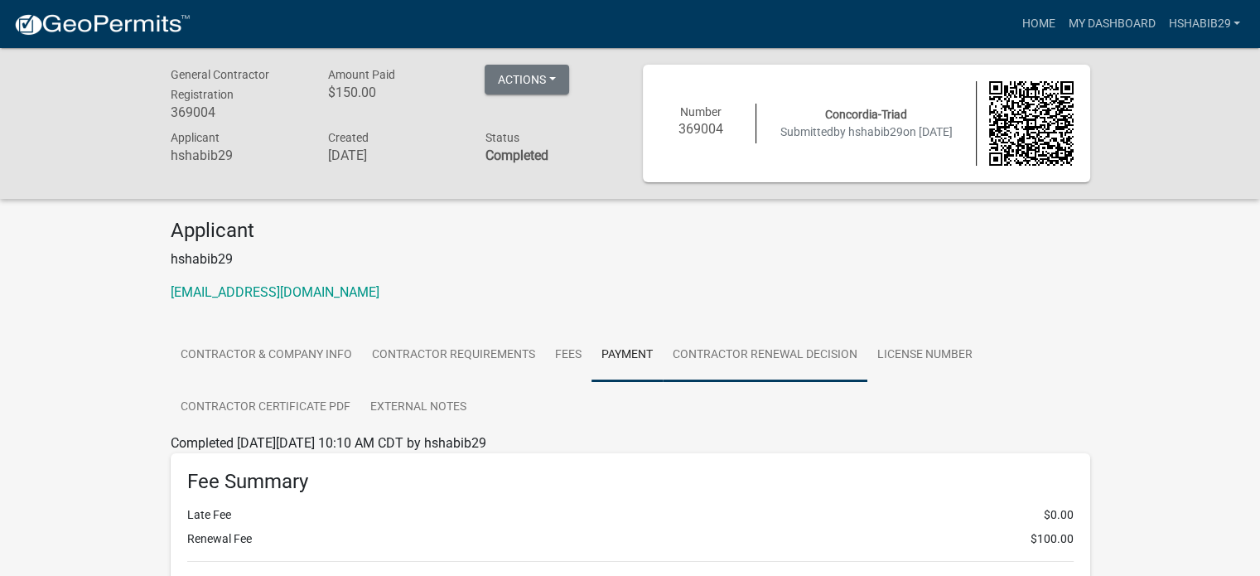
click at [728, 351] on link "Contractor Renewal Decision" at bounding box center [765, 355] width 205 height 53
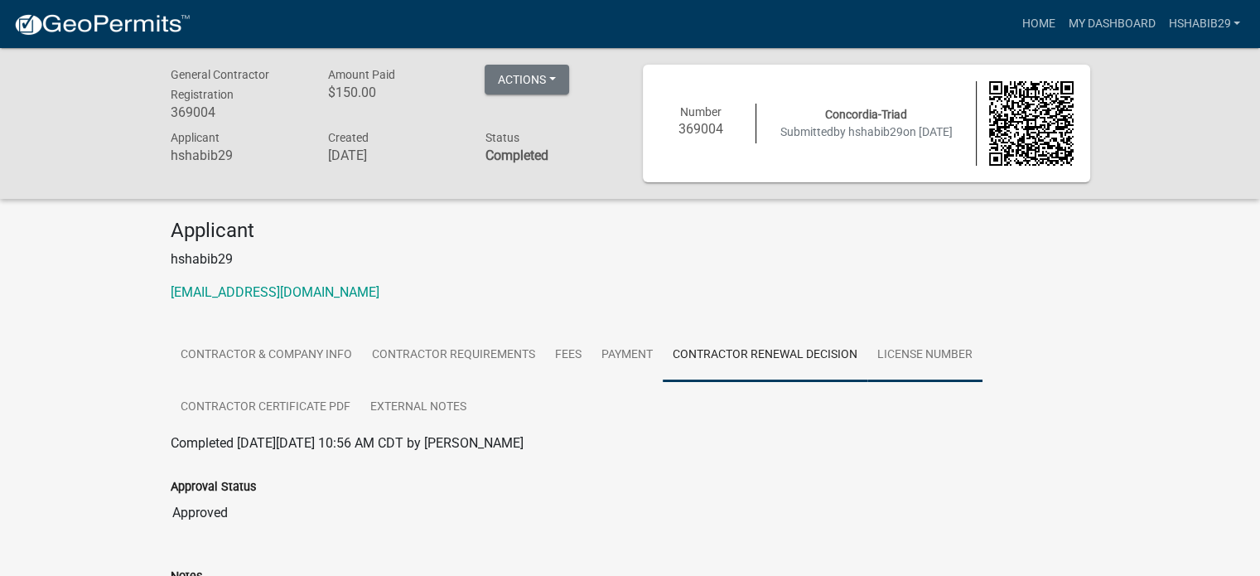
click at [884, 348] on link "License Number" at bounding box center [925, 355] width 115 height 53
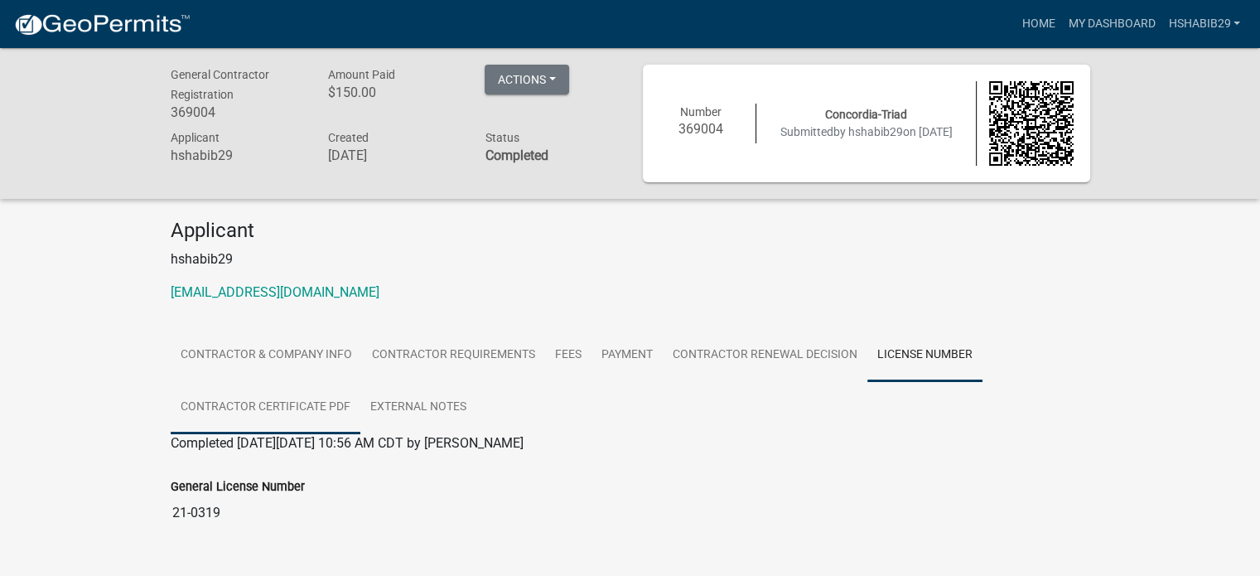
click at [298, 402] on link "Contractor Certificate PDF" at bounding box center [266, 407] width 190 height 53
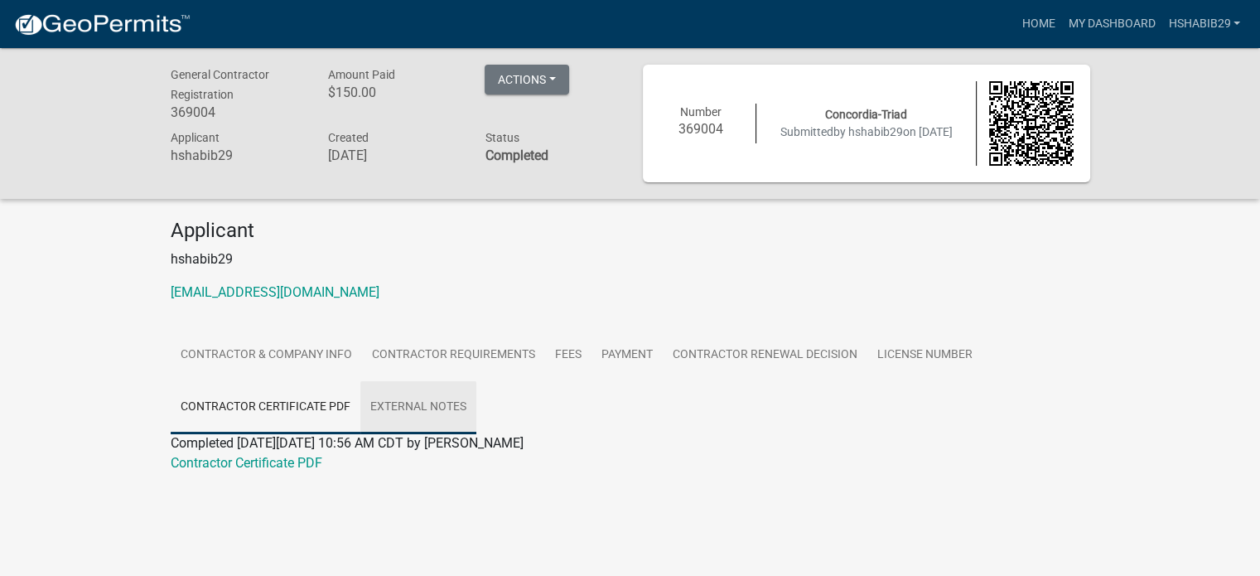
click at [394, 409] on link "External Notes" at bounding box center [418, 407] width 116 height 53
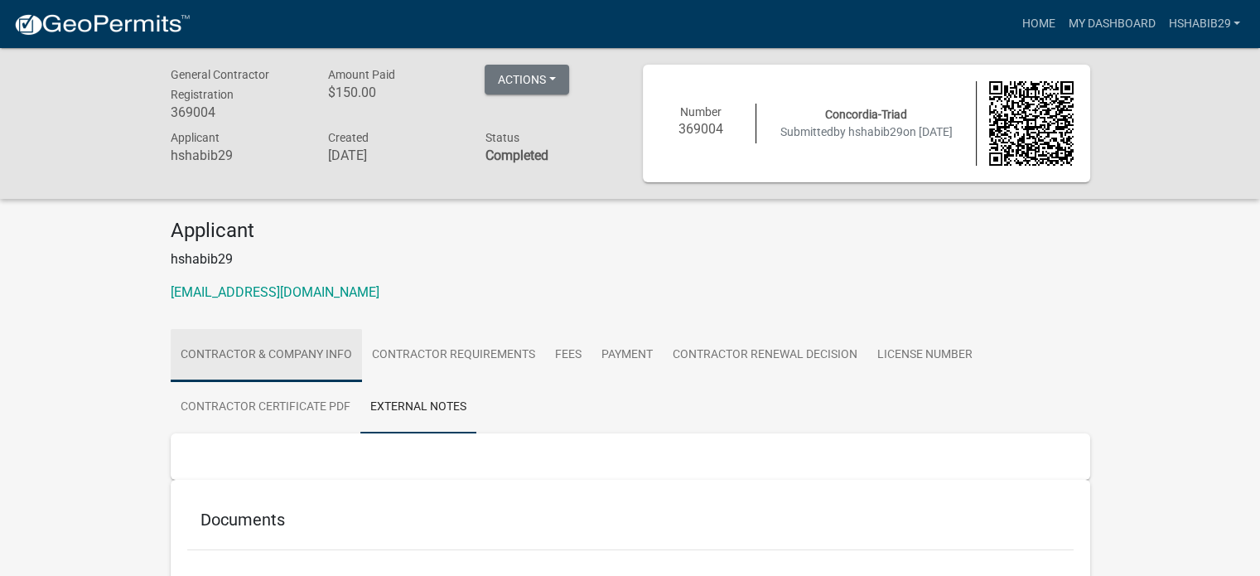
click at [275, 350] on link "Contractor & Company Info" at bounding box center [266, 355] width 191 height 53
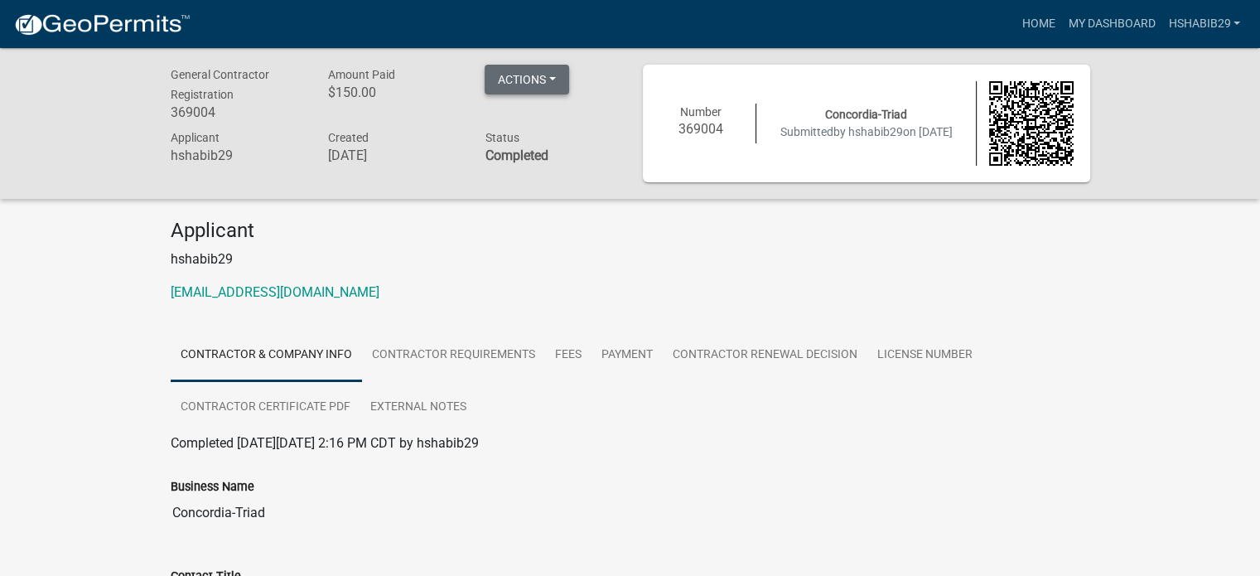
click at [551, 74] on button "Actions" at bounding box center [527, 80] width 85 height 30
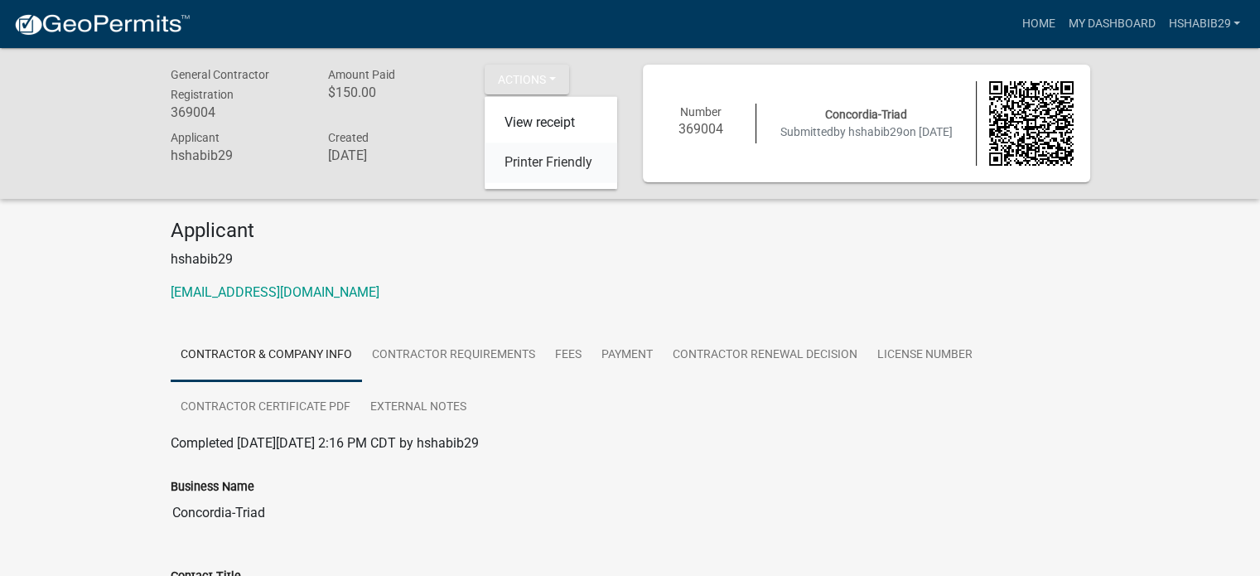
click at [525, 167] on link "Printer Friendly" at bounding box center [551, 163] width 133 height 40
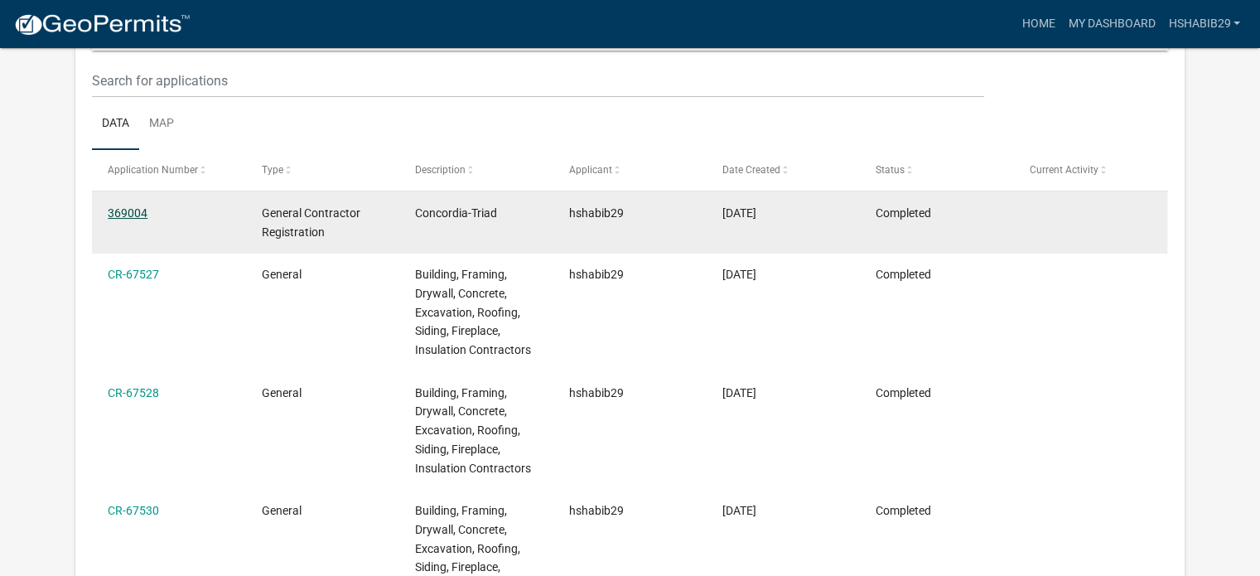
scroll to position [220, 0]
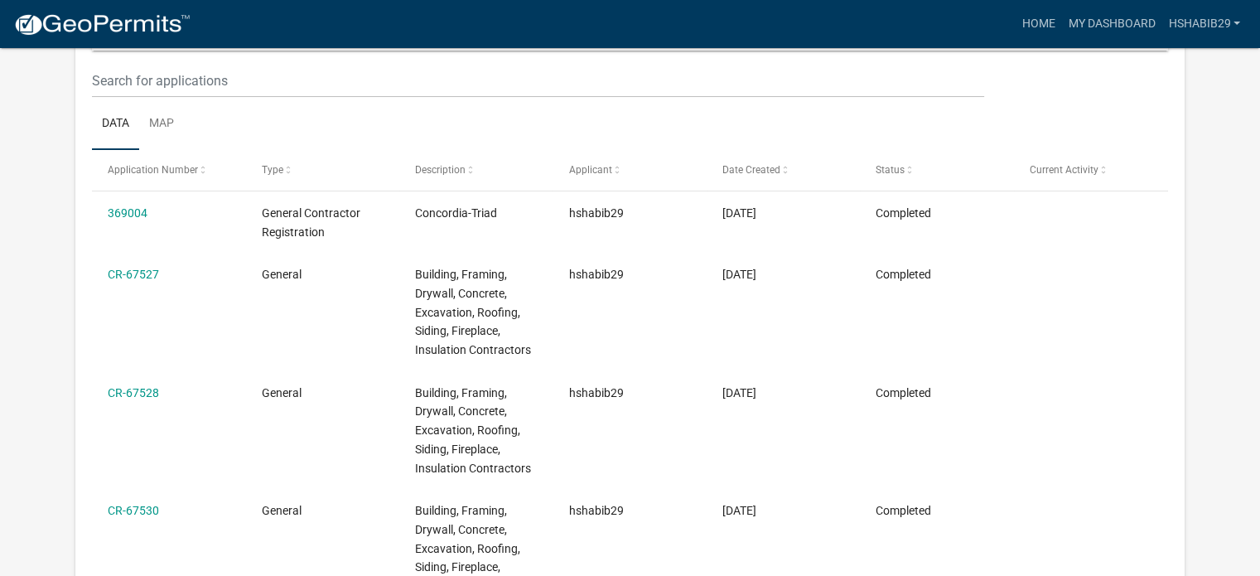
drag, startPoint x: 126, startPoint y: 210, endPoint x: 157, endPoint y: 208, distance: 30.7
click at [126, 210] on link "369004" at bounding box center [128, 212] width 40 height 13
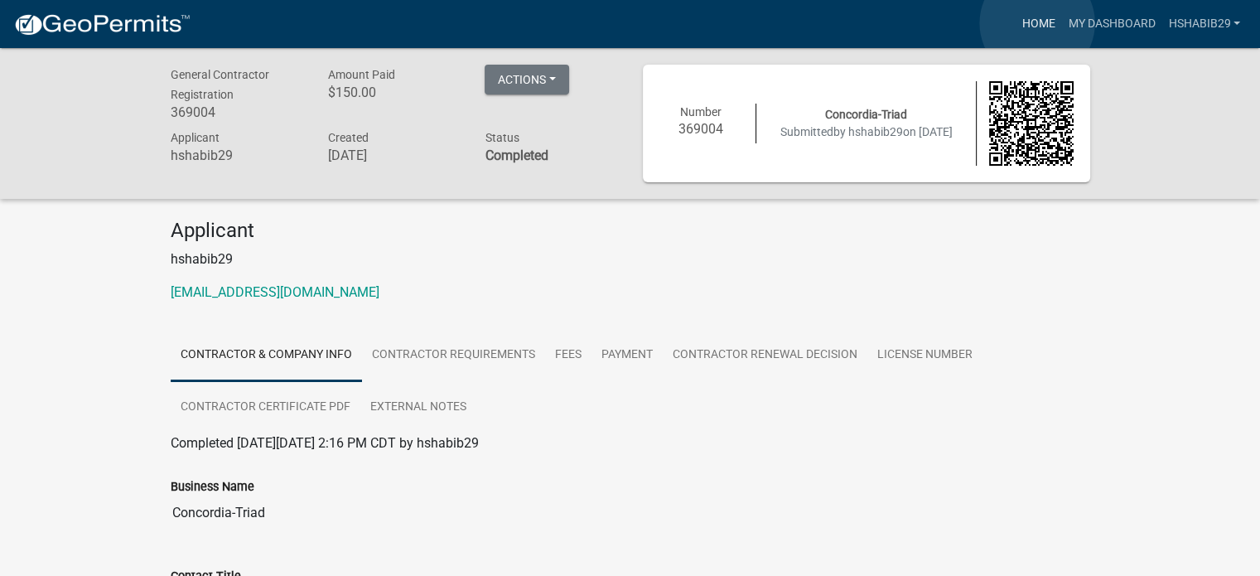
click at [1037, 23] on link "Home" at bounding box center [1038, 23] width 46 height 31
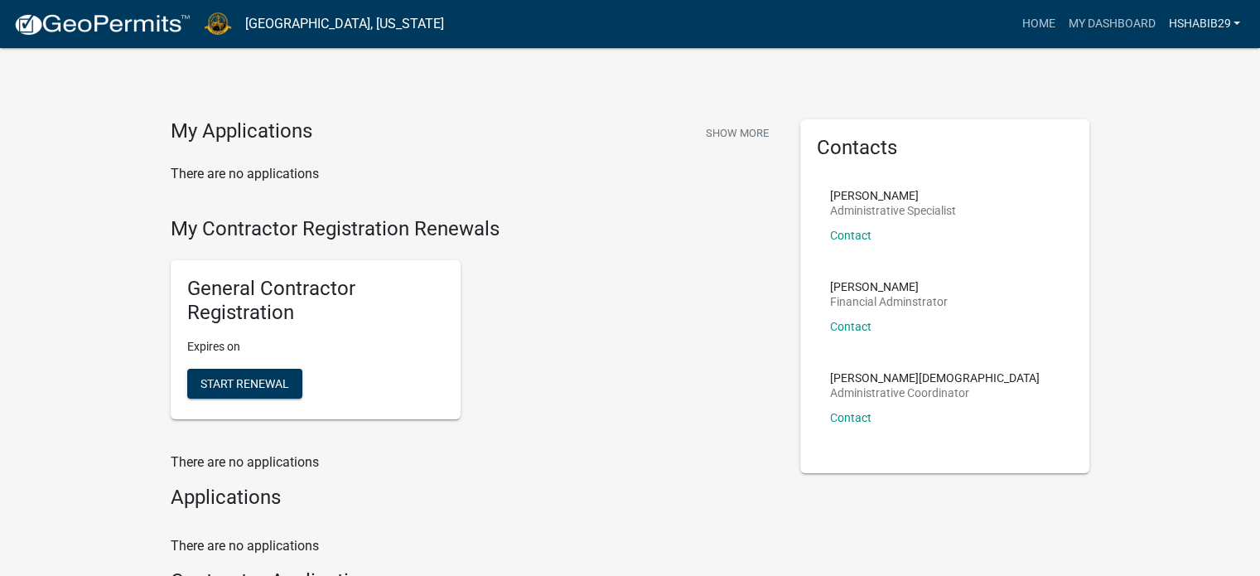
click at [1088, 21] on link "hshabib29" at bounding box center [1204, 23] width 85 height 31
click at [1088, 70] on link "Account" at bounding box center [1180, 68] width 133 height 40
